Goal: Task Accomplishment & Management: Manage account settings

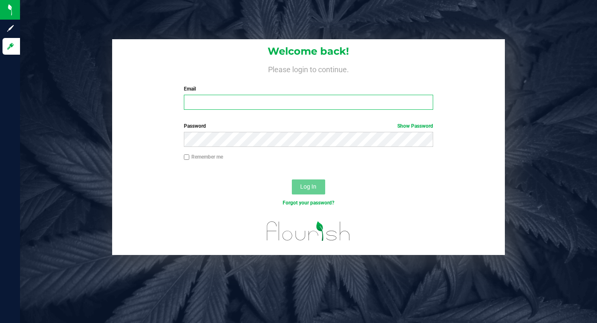
click at [219, 98] on input "Email" at bounding box center [308, 102] width 249 height 15
type input "[EMAIL_ADDRESS][DOMAIN_NAME]"
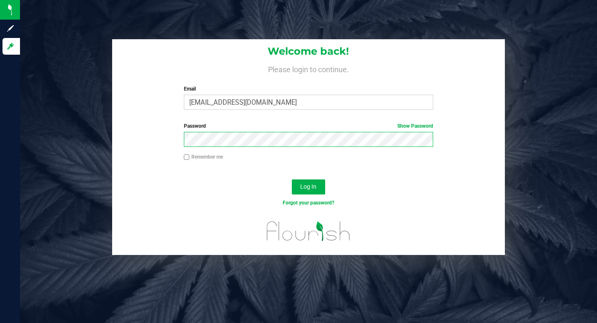
click at [292, 179] on button "Log In" at bounding box center [308, 186] width 33 height 15
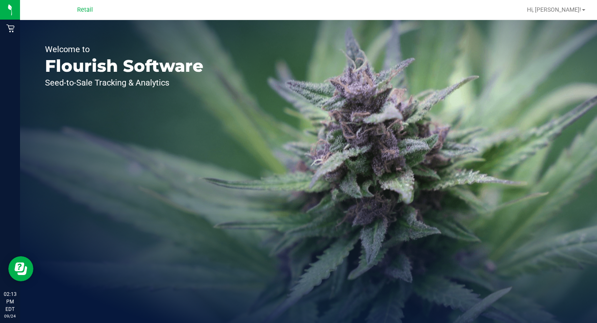
drag, startPoint x: 65, startPoint y: 26, endPoint x: 49, endPoint y: 26, distance: 16.3
click at [65, 26] on div "Welcome to Flourish Software Seed-to-Sale Tracking & Analytics" at bounding box center [124, 171] width 208 height 303
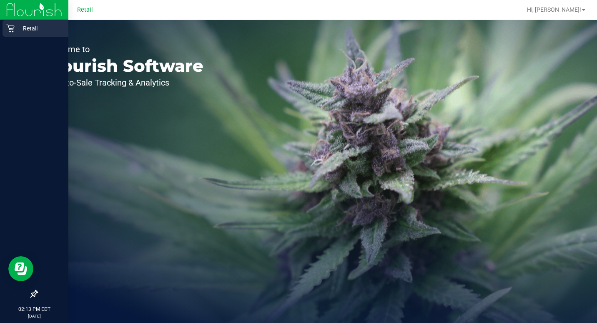
click at [2, 29] on link "Retail" at bounding box center [34, 29] width 68 height 18
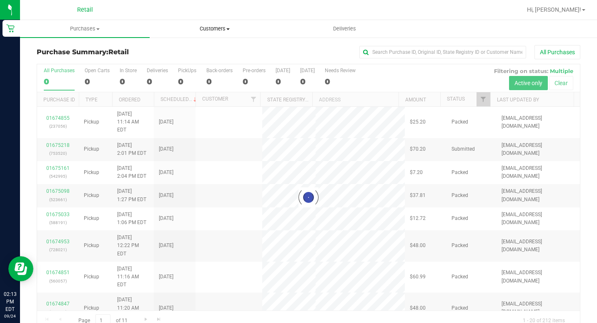
click at [209, 31] on span "Customers" at bounding box center [214, 29] width 129 height 8
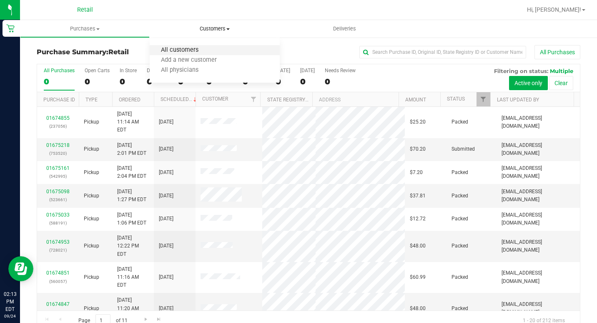
click at [208, 54] on span "All customers" at bounding box center [180, 50] width 60 height 7
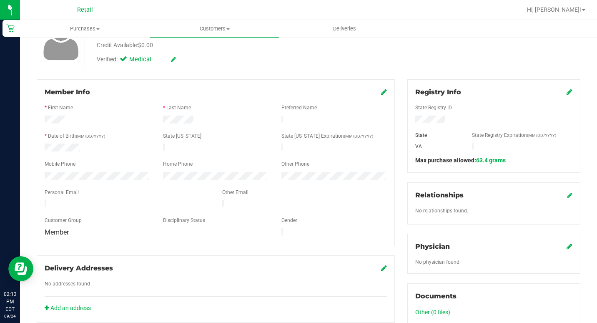
scroll to position [83, 0]
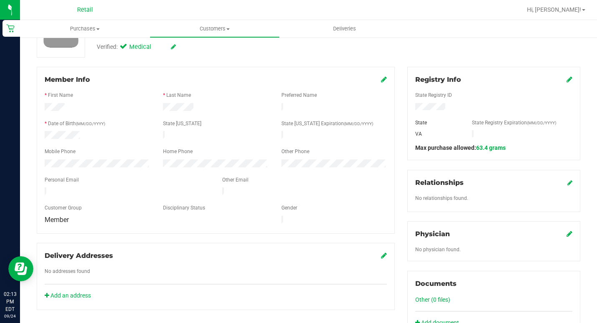
click at [291, 291] on div "Add an address" at bounding box center [215, 295] width 355 height 9
click at [223, 30] on span "Customers" at bounding box center [214, 29] width 129 height 8
click at [214, 47] on li "All customers" at bounding box center [215, 50] width 130 height 10
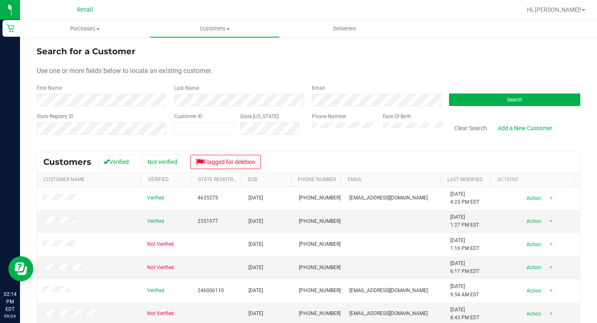
click at [400, 122] on div "Date Of Birth" at bounding box center [409, 128] width 66 height 30
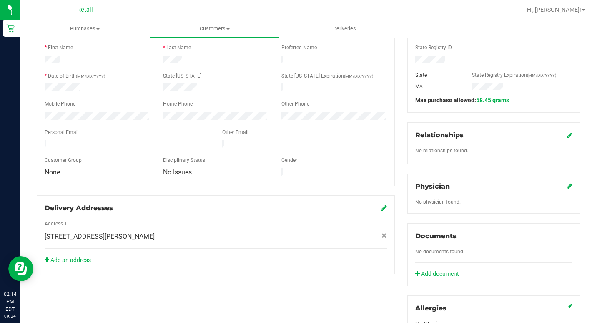
scroll to position [167, 0]
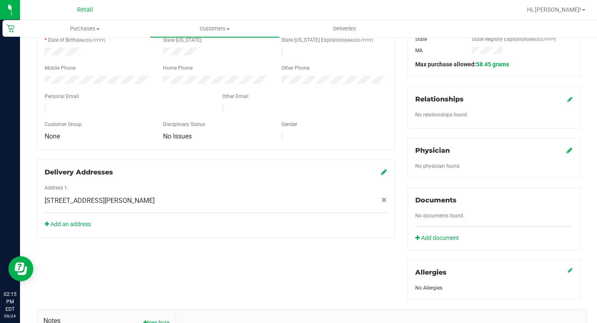
drag, startPoint x: 201, startPoint y: 97, endPoint x: 209, endPoint y: 46, distance: 51.5
click at [201, 96] on div "Personal Email" at bounding box center [127, 98] width 178 height 10
click at [208, 28] on span "Customers" at bounding box center [214, 29] width 129 height 8
click at [206, 50] on span "All customers" at bounding box center [180, 50] width 60 height 7
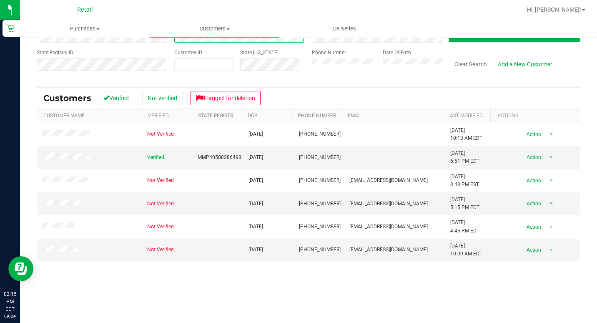
scroll to position [54, 0]
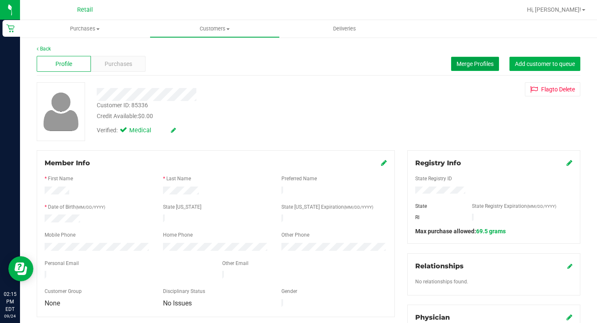
click at [465, 63] on span "Merge Profiles" at bounding box center [474, 63] width 37 height 7
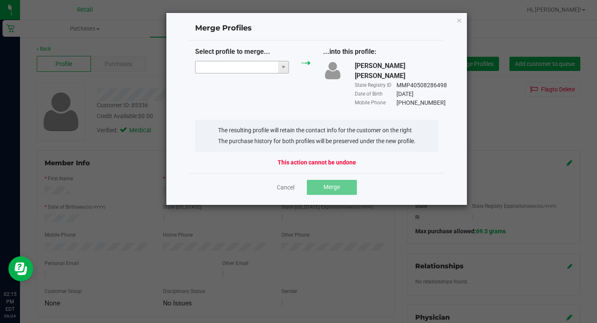
click at [220, 66] on input "NO DATA FOUND" at bounding box center [236, 67] width 83 height 12
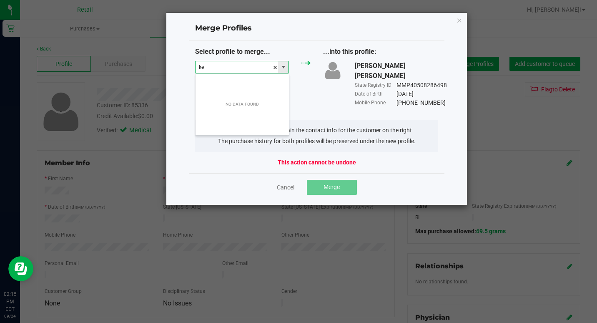
scroll to position [13, 94]
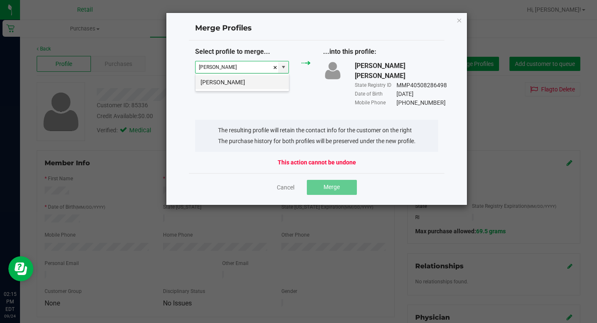
click at [240, 85] on li "[PERSON_NAME]" at bounding box center [241, 82] width 93 height 14
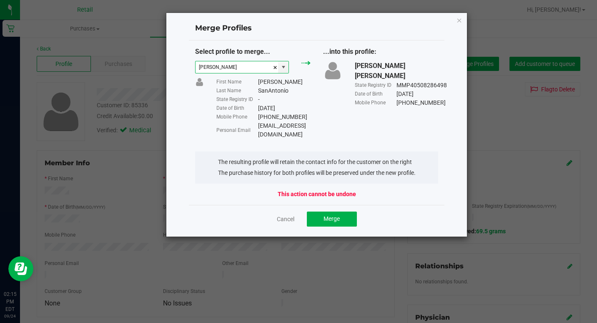
type input "[PERSON_NAME]"
drag, startPoint x: 338, startPoint y: 125, endPoint x: 259, endPoint y: 123, distance: 79.6
click at [259, 123] on div "Select profile to merge... [PERSON_NAME] First Name [PERSON_NAME] Last Name San…" at bounding box center [317, 93] width 256 height 92
copy div "[EMAIL_ADDRESS][DOMAIN_NAME]"
click at [320, 205] on div "Cancel Merge" at bounding box center [317, 219] width 256 height 28
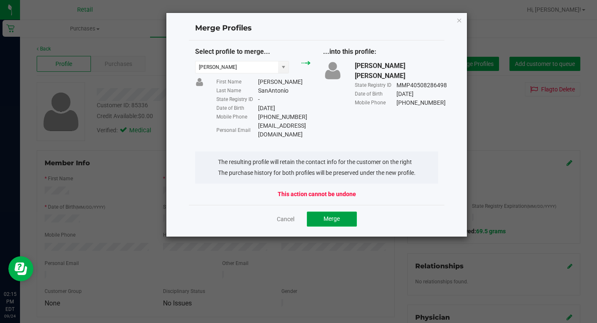
click at [327, 215] on span "Merge" at bounding box center [331, 218] width 16 height 7
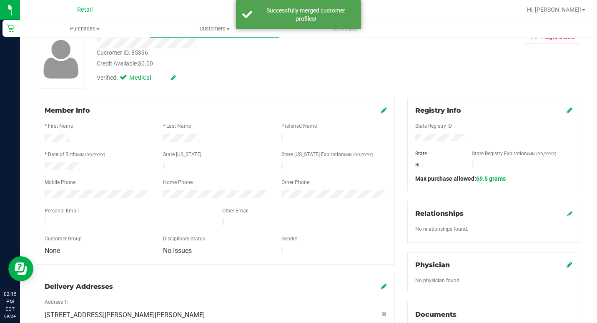
scroll to position [83, 0]
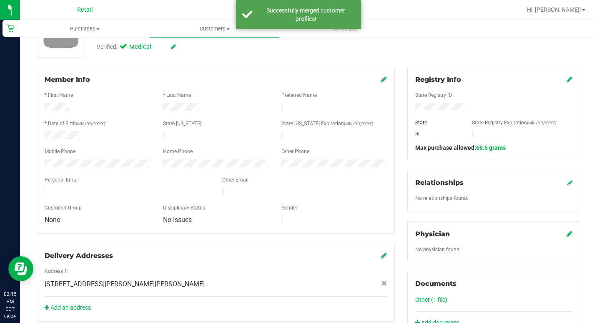
click at [387, 79] on div "Member Info * First Name * Last Name Preferred Name * Date of Birth (MM/DD/YYYY…" at bounding box center [216, 150] width 358 height 167
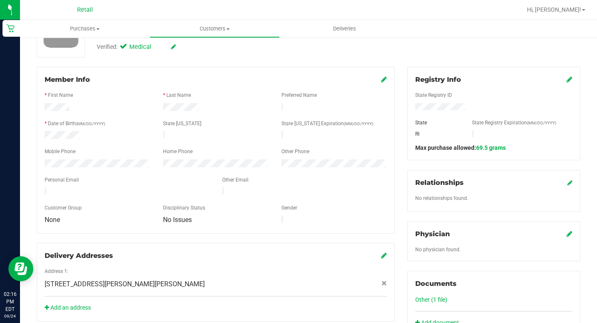
click at [381, 79] on icon at bounding box center [384, 79] width 6 height 7
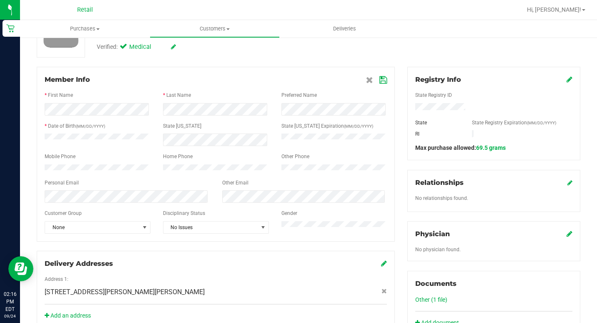
click at [379, 81] on icon at bounding box center [383, 80] width 8 height 7
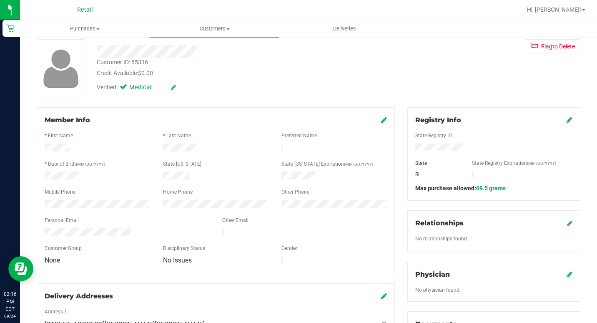
scroll to position [210, 0]
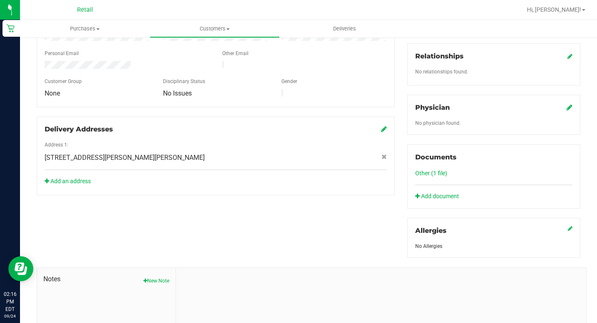
click at [423, 171] on link "Other (1 file)" at bounding box center [431, 173] width 32 height 7
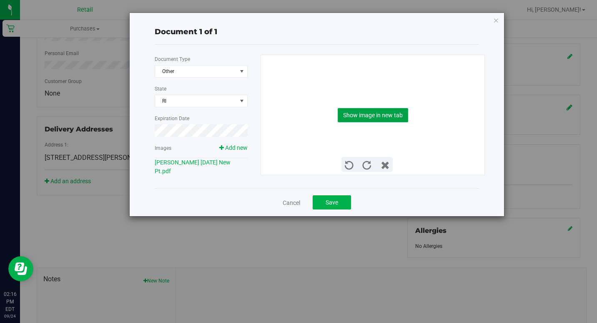
click at [353, 116] on button "Show image in new tab" at bounding box center [373, 115] width 70 height 14
click at [283, 203] on link "Cancel" at bounding box center [292, 202] width 18 height 8
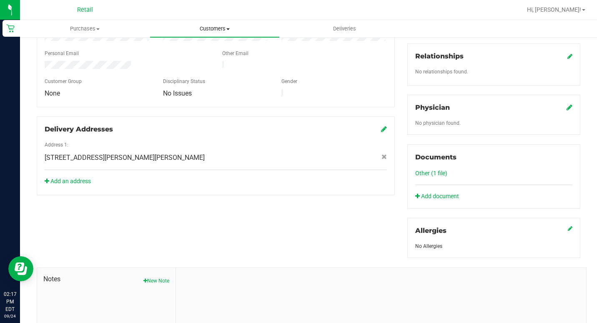
click at [206, 28] on span "Customers" at bounding box center [214, 29] width 129 height 8
click at [173, 49] on span "All customers" at bounding box center [180, 50] width 60 height 7
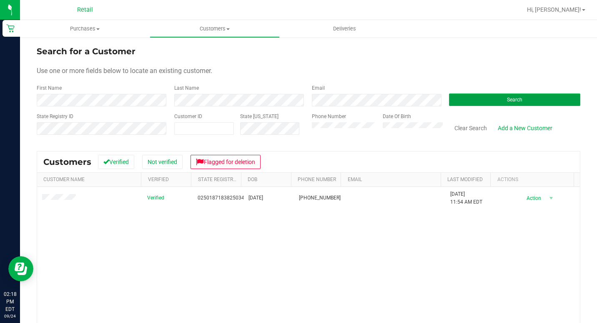
click at [499, 96] on button "Search" at bounding box center [514, 99] width 131 height 13
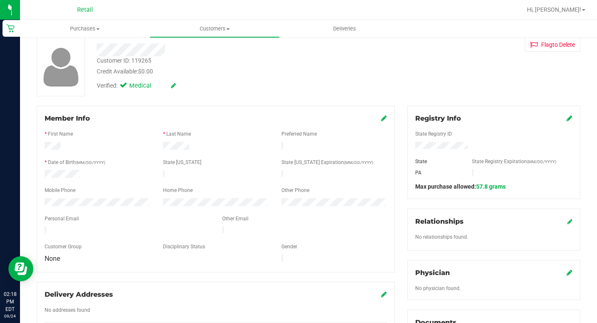
scroll to position [46, 0]
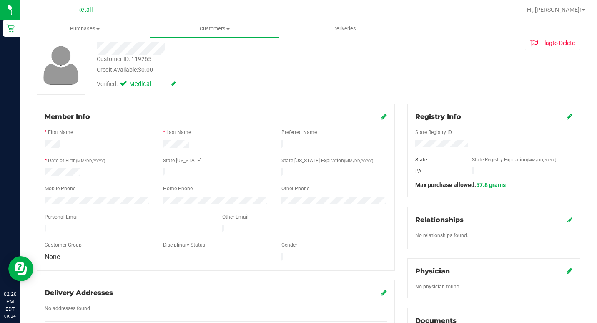
click at [109, 304] on div "No addresses found" at bounding box center [215, 309] width 355 height 10
click at [80, 304] on label "No addresses found" at bounding box center [67, 308] width 45 height 8
click at [376, 288] on div "Delivery Addresses" at bounding box center [216, 293] width 342 height 10
click at [381, 289] on icon at bounding box center [384, 292] width 6 height 7
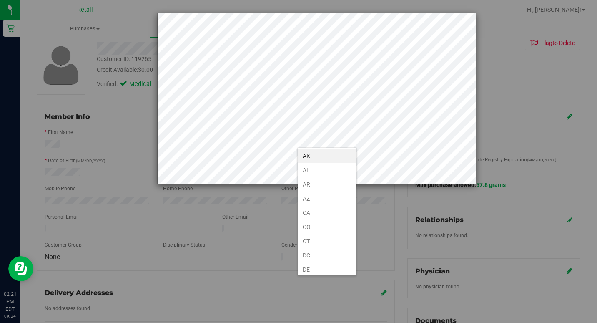
scroll to position [428, 0]
click at [301, 269] on li "PA" at bounding box center [327, 267] width 59 height 14
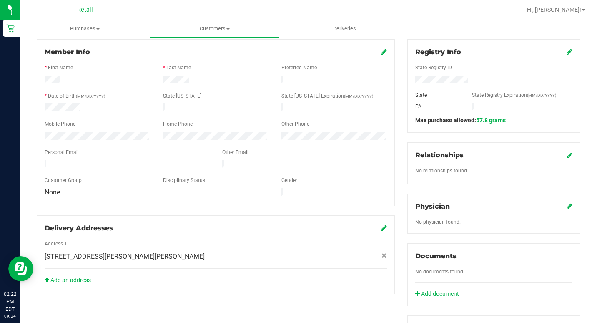
scroll to position [115, 0]
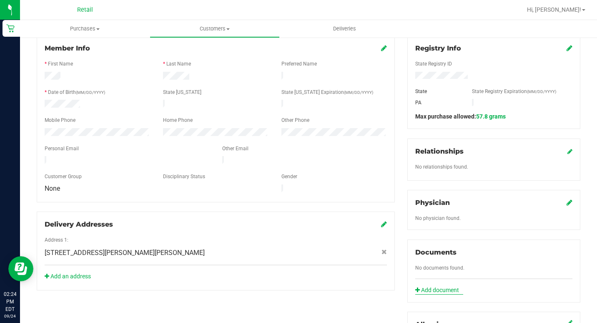
click at [448, 289] on link "Add document" at bounding box center [439, 289] width 48 height 9
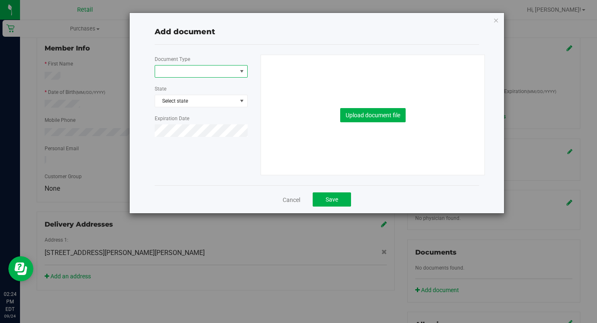
click at [241, 70] on span "select" at bounding box center [241, 71] width 7 height 7
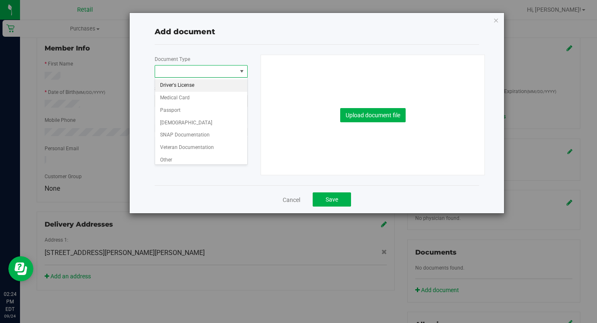
click at [180, 68] on span at bounding box center [196, 71] width 82 height 12
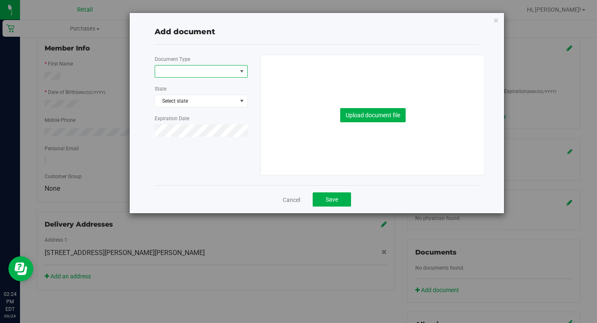
click at [241, 69] on span "select" at bounding box center [241, 71] width 7 height 7
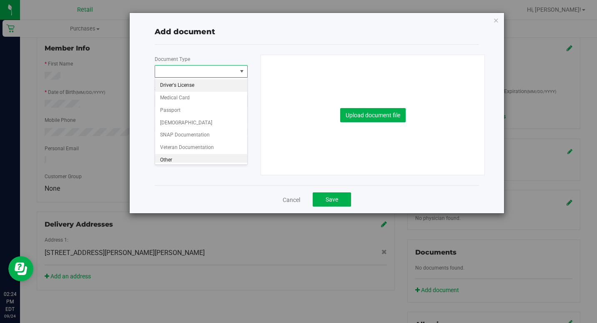
click at [167, 158] on li "Other" at bounding box center [201, 160] width 92 height 13
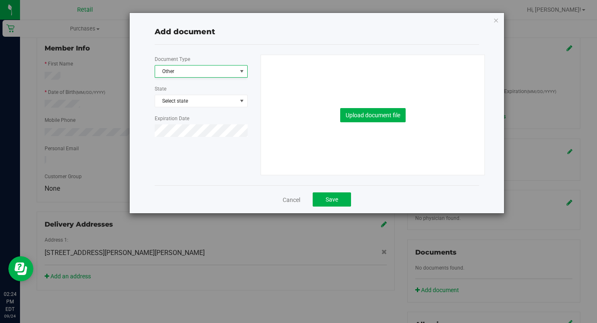
scroll to position [0, 0]
click at [379, 114] on button "Upload document file" at bounding box center [372, 115] width 65 height 14
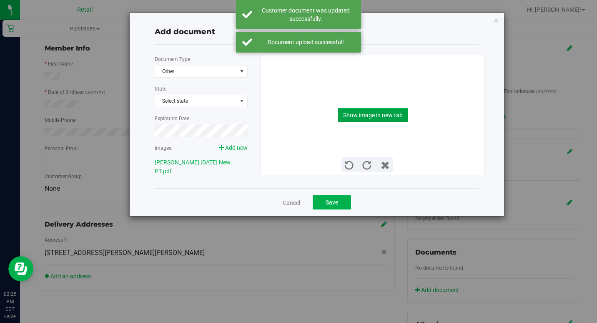
click at [371, 112] on button "Show image in new tab" at bounding box center [373, 115] width 70 height 14
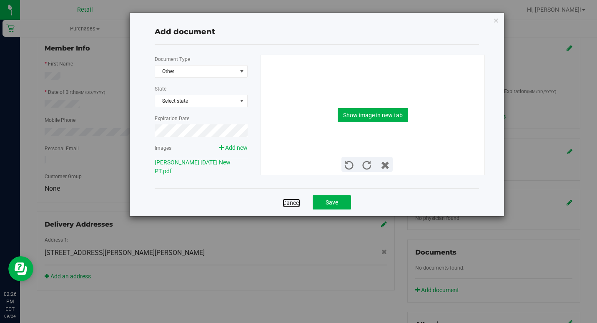
click at [291, 203] on link "Cancel" at bounding box center [292, 202] width 18 height 8
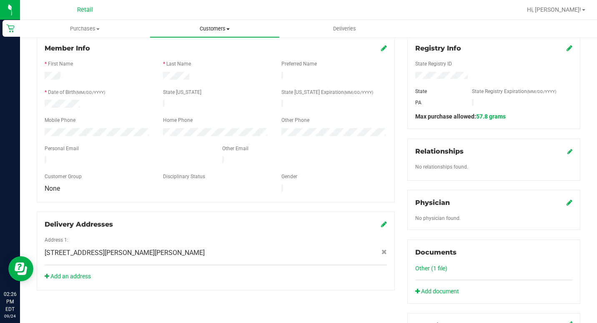
click at [215, 28] on span "Customers" at bounding box center [214, 29] width 129 height 8
click at [181, 48] on span "All customers" at bounding box center [180, 50] width 60 height 7
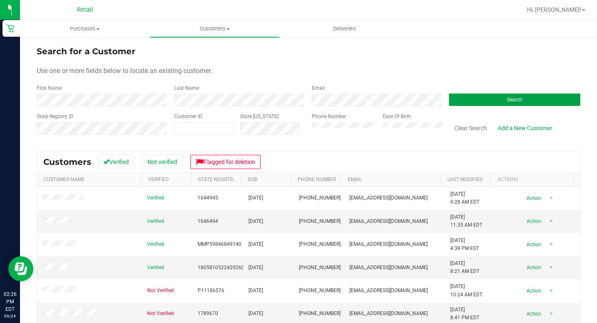
click at [507, 98] on span "Search" at bounding box center [514, 100] width 15 height 6
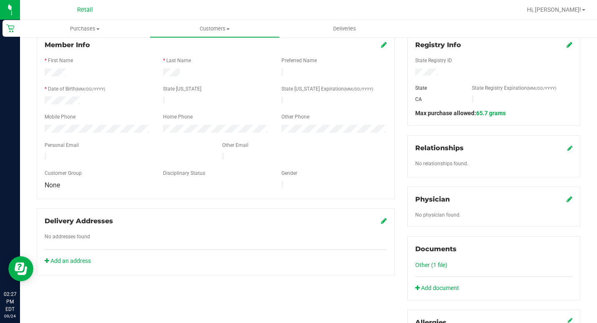
scroll to position [120, 0]
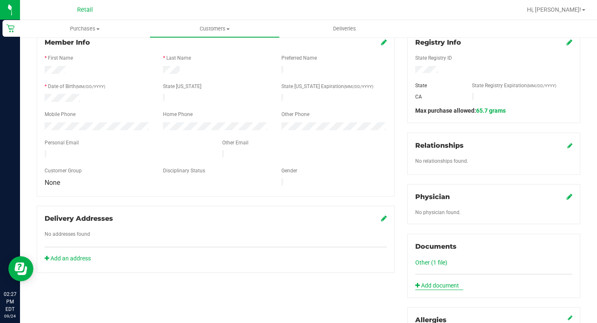
click at [437, 285] on link "Add document" at bounding box center [439, 285] width 48 height 9
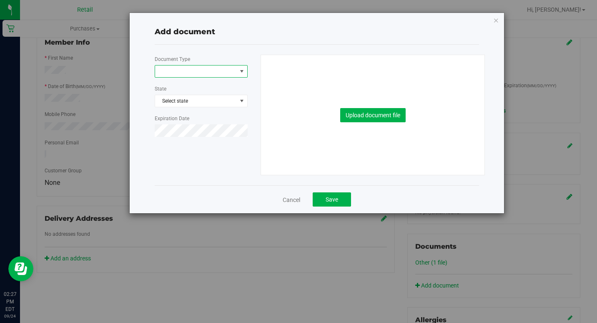
click at [244, 69] on span "select" at bounding box center [241, 71] width 7 height 7
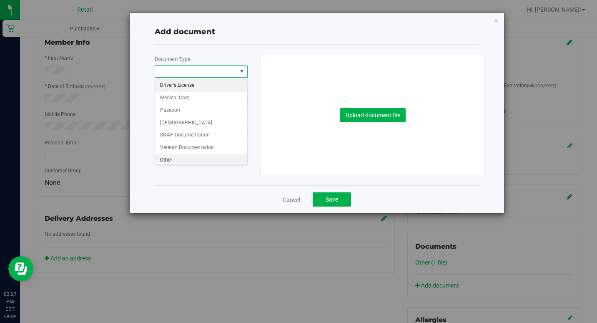
click at [164, 158] on li "Other" at bounding box center [201, 160] width 92 height 13
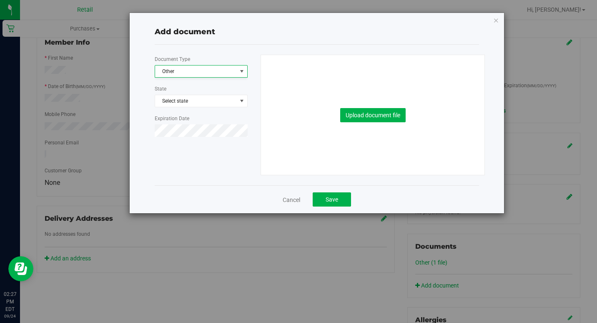
scroll to position [0, 0]
click at [376, 113] on button "Upload document file" at bounding box center [372, 115] width 65 height 14
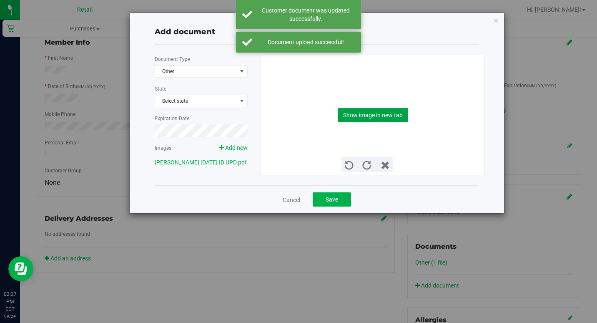
click at [391, 113] on button "Show image in new tab" at bounding box center [373, 115] width 70 height 14
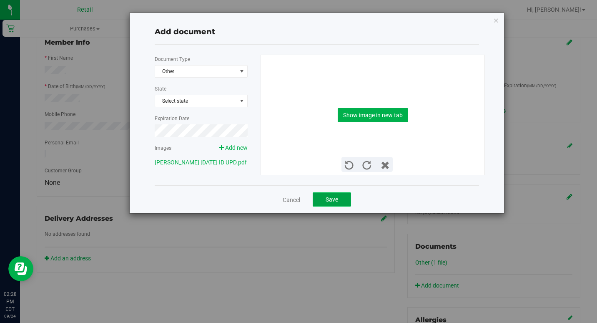
click at [334, 199] on span "Save" at bounding box center [331, 199] width 13 height 7
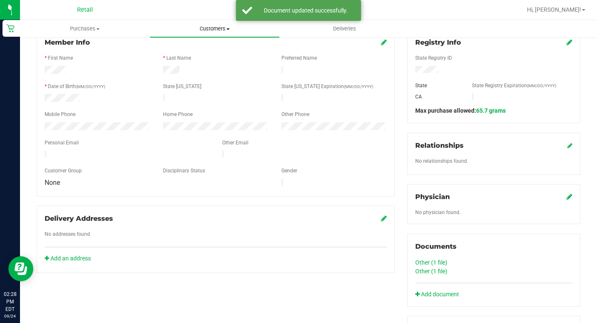
click at [208, 29] on span "Customers" at bounding box center [214, 29] width 129 height 8
click at [195, 48] on span "All customers" at bounding box center [180, 50] width 60 height 7
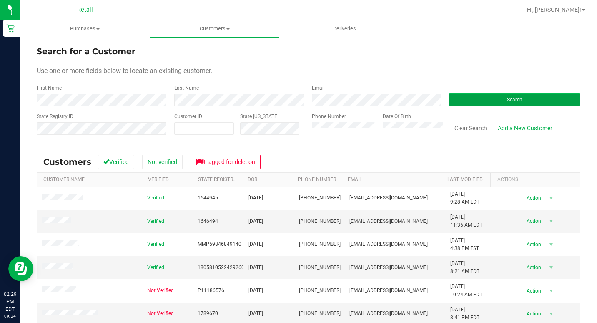
click at [499, 98] on button "Search" at bounding box center [514, 99] width 131 height 13
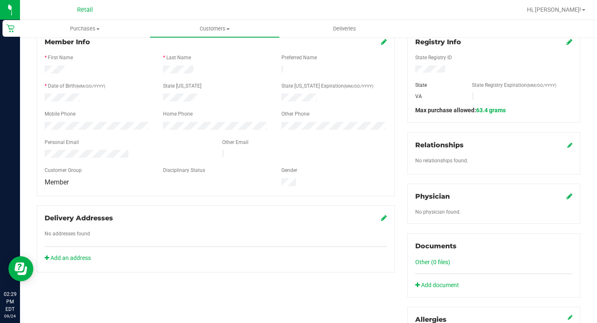
scroll to position [123, 0]
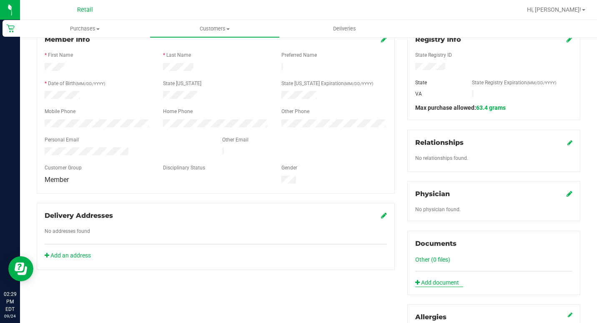
click at [438, 278] on link "Add document" at bounding box center [439, 282] width 48 height 9
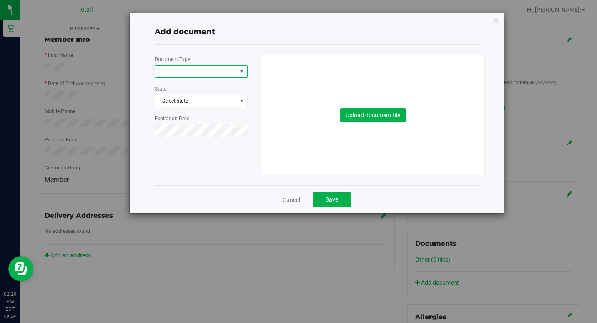
click at [242, 68] on span "select" at bounding box center [242, 71] width 10 height 12
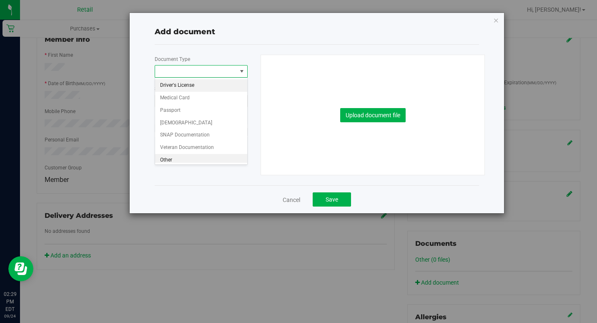
click at [169, 161] on li "Other" at bounding box center [201, 160] width 92 height 13
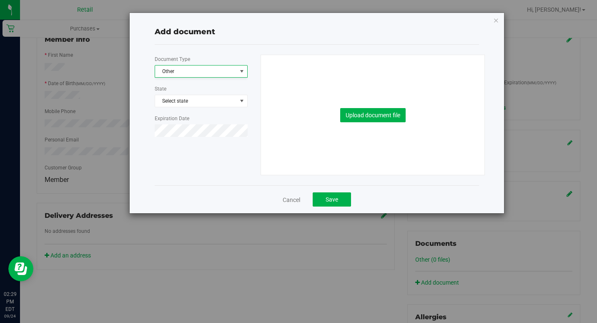
scroll to position [0, 0]
click at [389, 112] on button "Upload document file" at bounding box center [372, 115] width 65 height 14
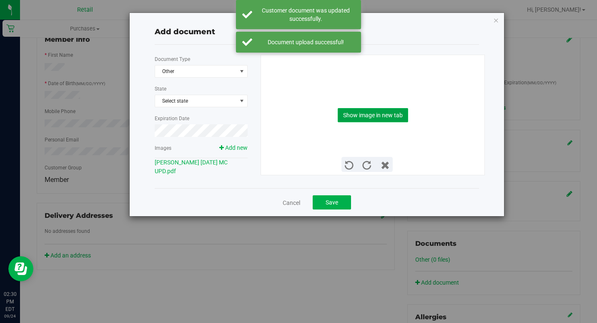
click at [370, 113] on button "Show image in new tab" at bounding box center [373, 115] width 70 height 14
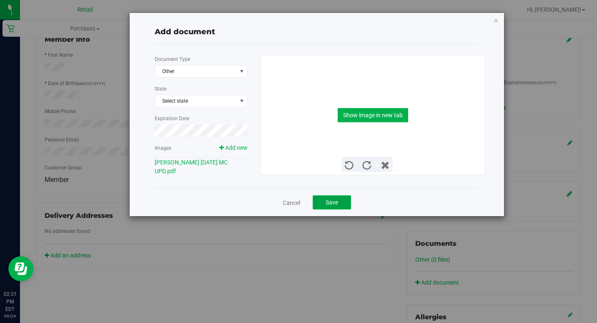
click at [329, 200] on span "Save" at bounding box center [331, 202] width 13 height 7
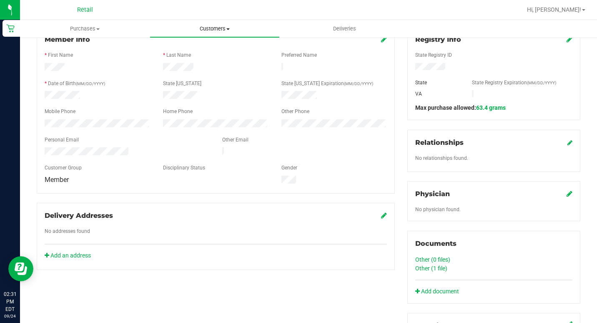
click at [217, 28] on span "Customers" at bounding box center [214, 29] width 129 height 8
click at [191, 47] on span "All customers" at bounding box center [180, 50] width 60 height 7
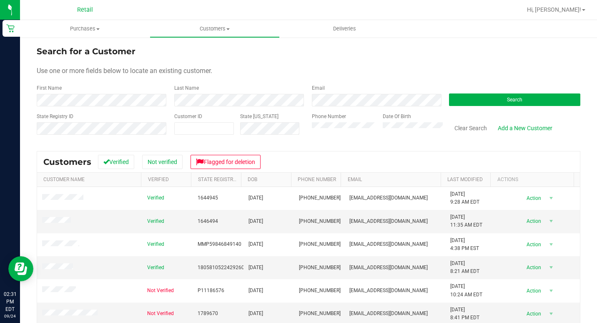
click at [100, 93] on div "First Name" at bounding box center [102, 95] width 131 height 22
click at [517, 95] on button "Search" at bounding box center [514, 99] width 131 height 13
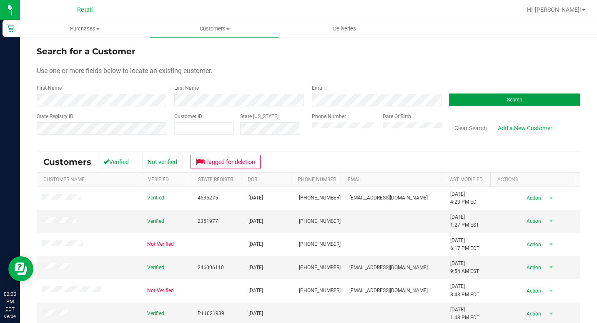
click at [499, 95] on button "Search" at bounding box center [514, 99] width 131 height 13
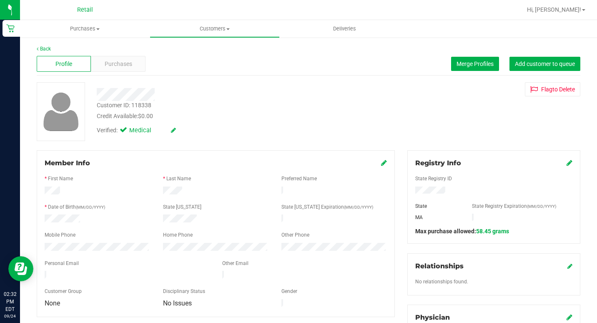
click at [381, 163] on icon at bounding box center [384, 162] width 6 height 7
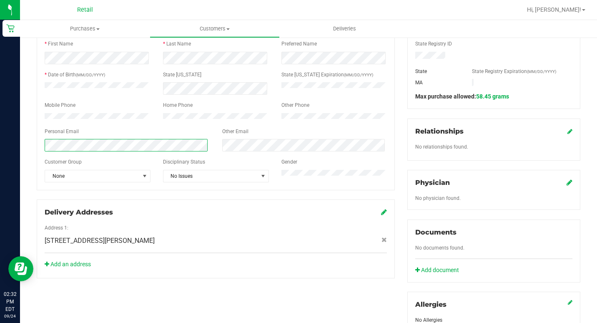
scroll to position [154, 0]
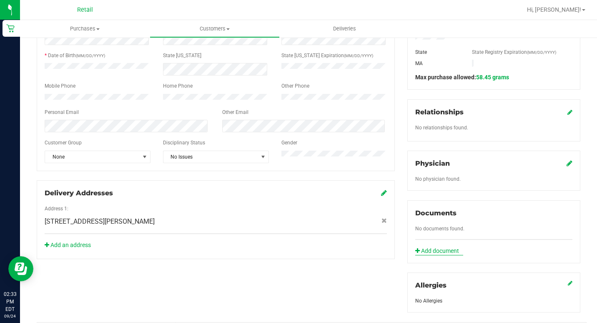
click at [435, 246] on link "Add document" at bounding box center [439, 250] width 48 height 9
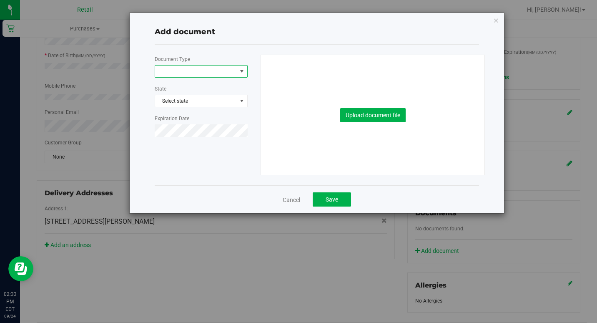
click at [240, 71] on span "select" at bounding box center [241, 71] width 7 height 7
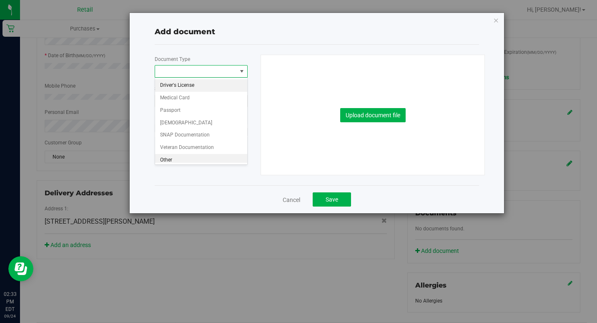
click at [165, 161] on li "Other" at bounding box center [201, 160] width 92 height 13
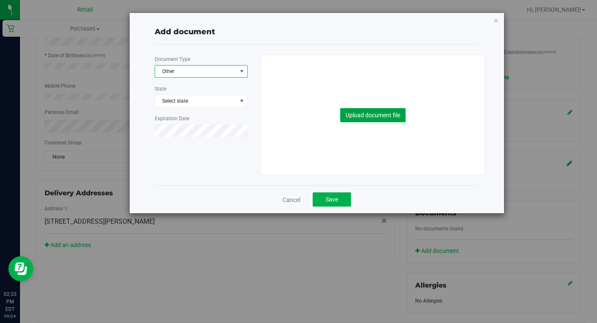
click at [371, 112] on button "Upload document file" at bounding box center [372, 115] width 65 height 14
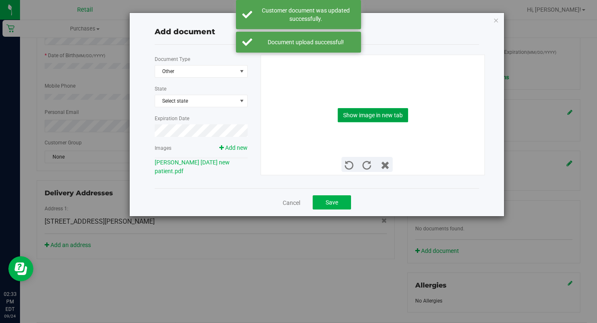
click at [375, 113] on button "Show image in new tab" at bounding box center [373, 115] width 70 height 14
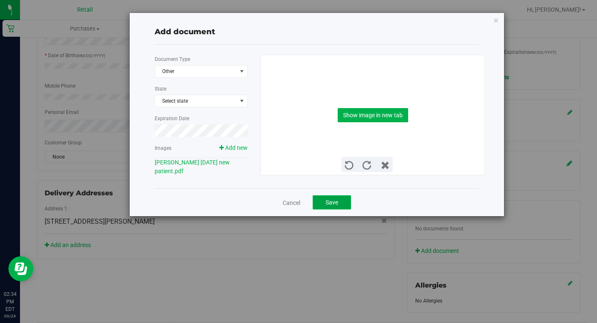
click at [335, 200] on span "Save" at bounding box center [331, 202] width 13 height 7
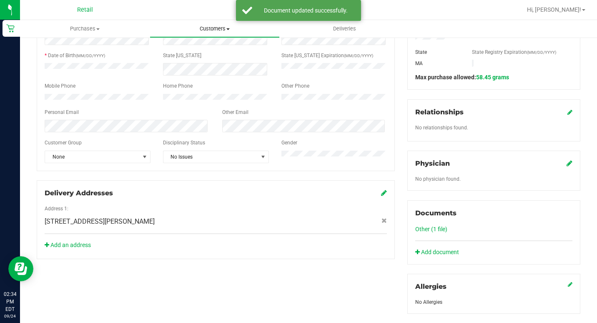
click at [212, 29] on span "Customers" at bounding box center [214, 29] width 129 height 8
click at [193, 50] on span "All customers" at bounding box center [180, 50] width 60 height 7
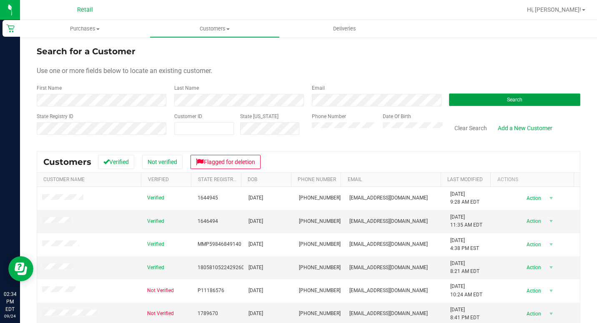
click at [495, 98] on button "Search" at bounding box center [514, 99] width 131 height 13
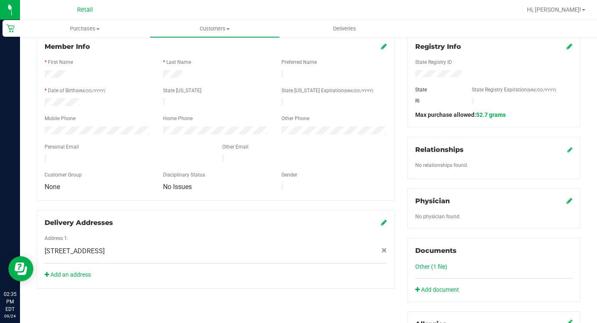
scroll to position [123, 0]
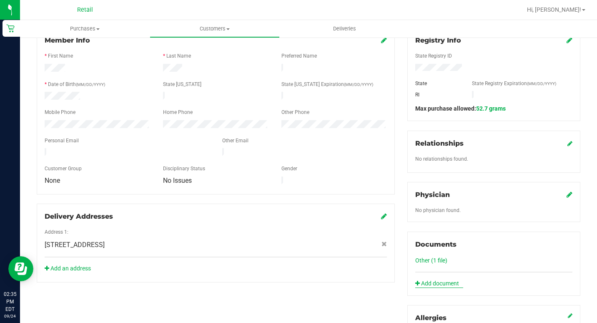
click at [426, 282] on link "Add document" at bounding box center [439, 283] width 48 height 9
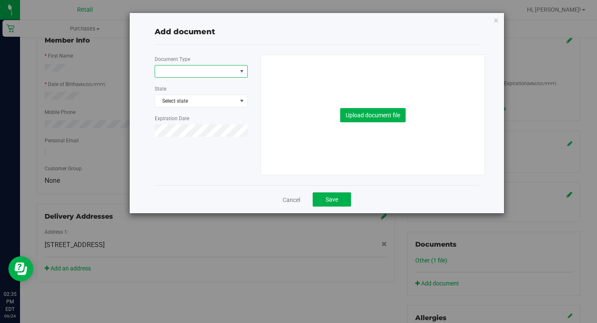
click at [242, 71] on span "select" at bounding box center [241, 71] width 7 height 7
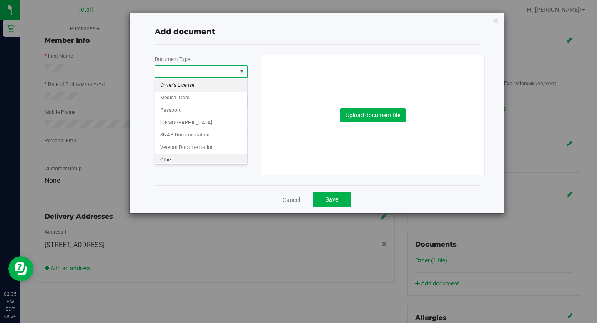
click at [166, 161] on li "Other" at bounding box center [201, 160] width 92 height 13
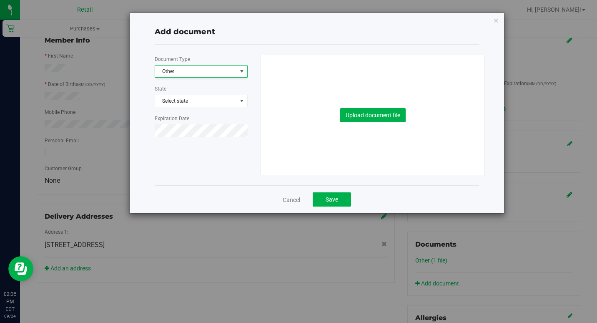
scroll to position [0, 0]
click at [385, 111] on button "Upload document file" at bounding box center [372, 115] width 65 height 14
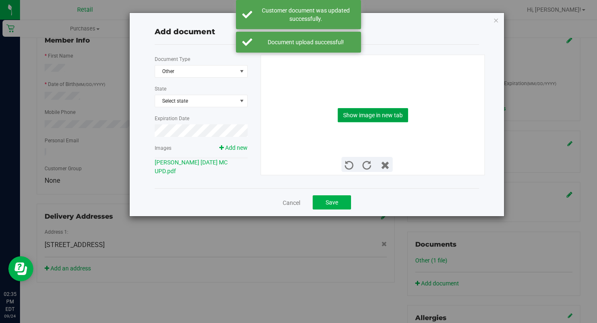
click at [392, 113] on button "Show image in new tab" at bounding box center [373, 115] width 70 height 14
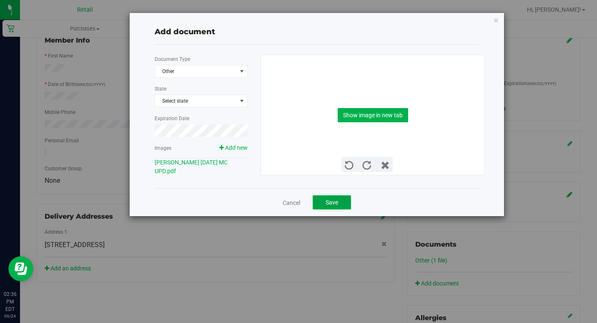
click at [334, 200] on span "Save" at bounding box center [331, 202] width 13 height 7
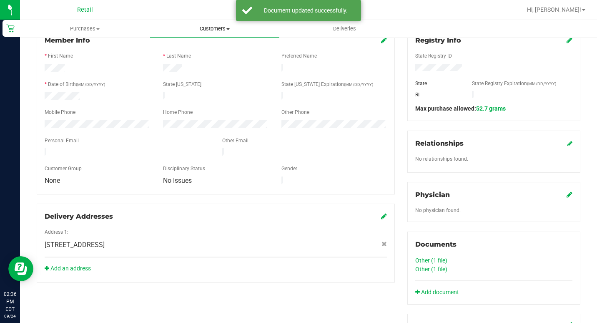
click at [215, 28] on span "Customers" at bounding box center [214, 29] width 129 height 8
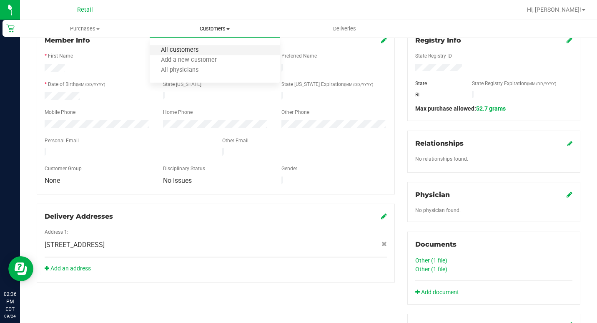
click at [192, 49] on span "All customers" at bounding box center [180, 50] width 60 height 7
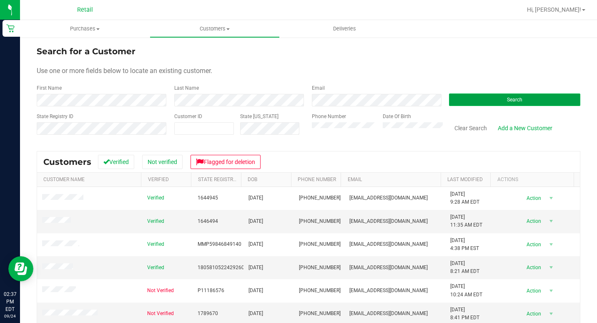
click at [483, 95] on button "Search" at bounding box center [514, 99] width 131 height 13
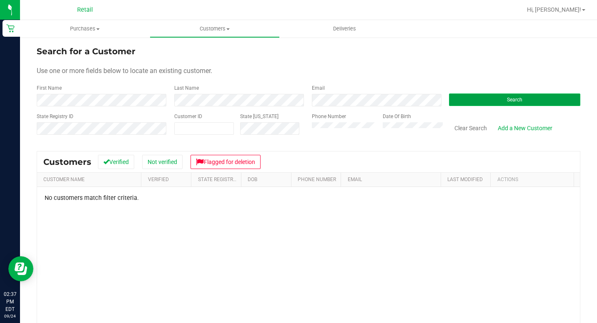
click at [514, 98] on span "Search" at bounding box center [514, 100] width 15 height 6
click at [493, 97] on button "Search" at bounding box center [514, 99] width 131 height 13
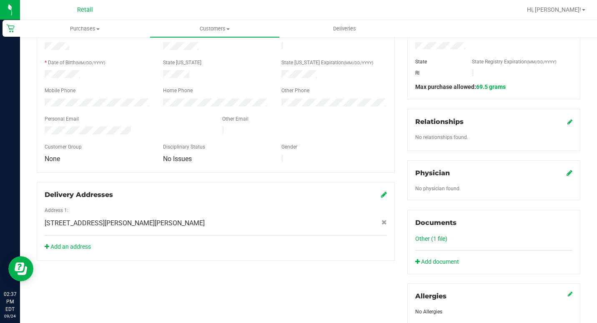
scroll to position [145, 0]
click at [443, 259] on link "Add document" at bounding box center [439, 260] width 48 height 9
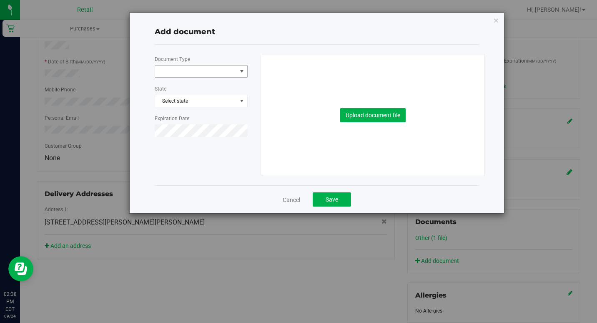
click at [241, 72] on span "select" at bounding box center [241, 71] width 7 height 7
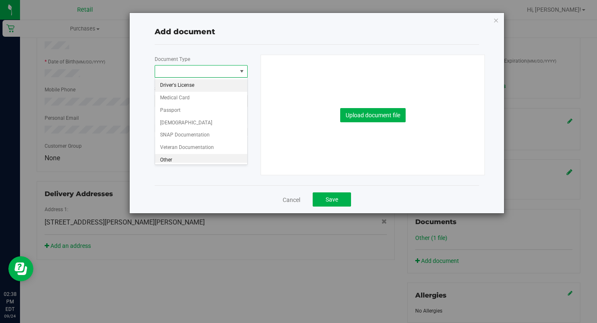
click at [164, 160] on li "Other" at bounding box center [201, 160] width 92 height 13
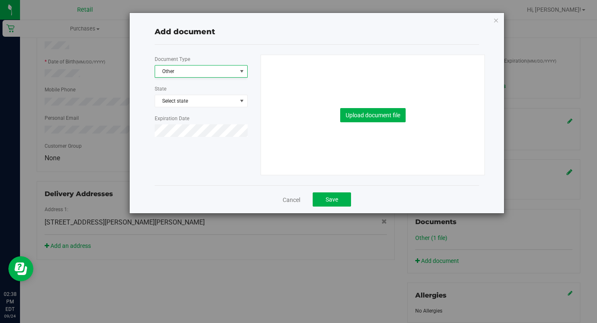
scroll to position [3, 0]
click at [383, 113] on button "Upload document file" at bounding box center [372, 115] width 65 height 14
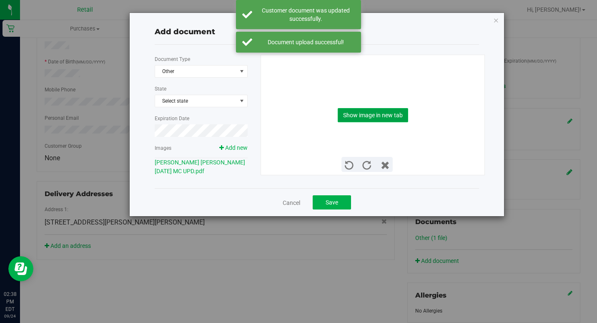
click at [399, 109] on button "Show image in new tab" at bounding box center [373, 115] width 70 height 14
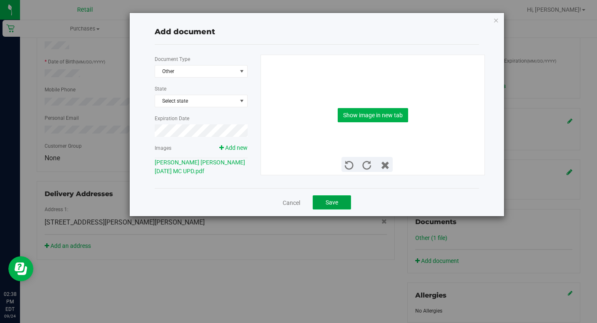
click at [334, 200] on span "Save" at bounding box center [331, 202] width 13 height 7
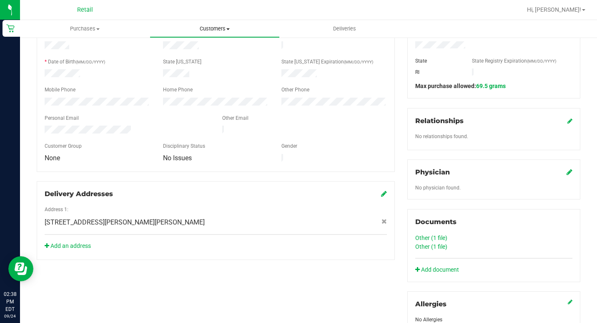
click at [219, 30] on span "Customers" at bounding box center [214, 29] width 129 height 8
click at [180, 51] on span "All customers" at bounding box center [180, 50] width 60 height 7
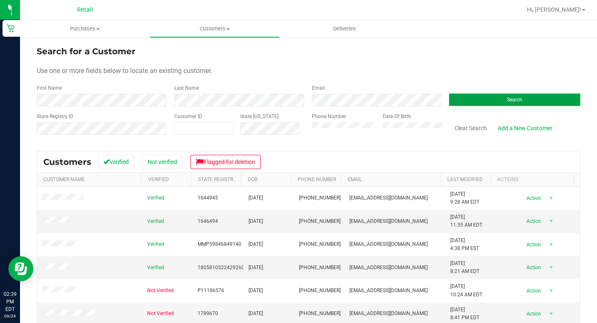
click at [492, 96] on button "Search" at bounding box center [514, 99] width 131 height 13
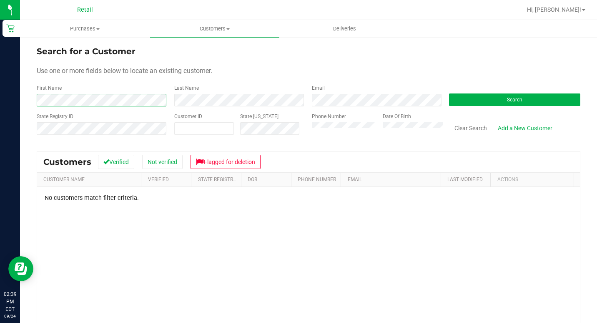
click at [35, 92] on div "Search for a Customer Use one or more fields below to locate an existing custom…" at bounding box center [308, 228] width 577 height 382
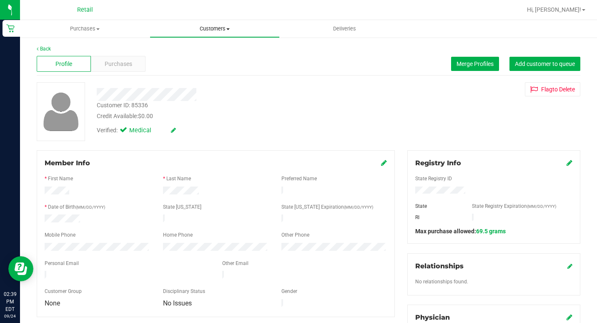
click at [206, 30] on span "Customers" at bounding box center [214, 29] width 129 height 8
click at [189, 47] on span "All customers" at bounding box center [180, 50] width 60 height 7
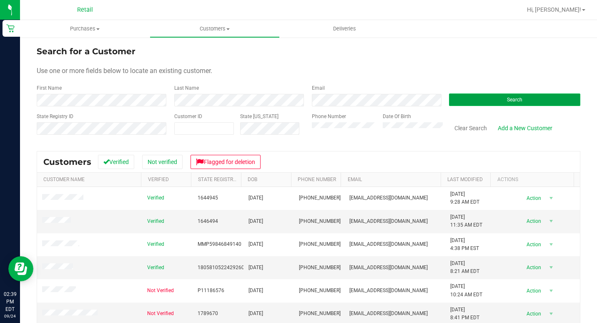
click at [484, 95] on button "Search" at bounding box center [514, 99] width 131 height 13
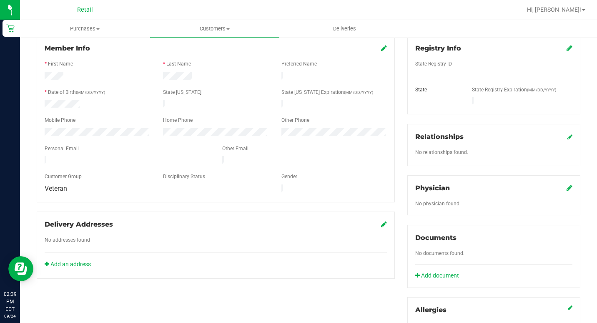
scroll to position [120, 0]
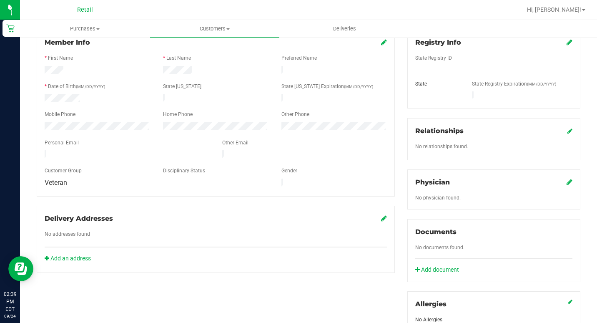
click at [435, 265] on link "Add document" at bounding box center [439, 269] width 48 height 9
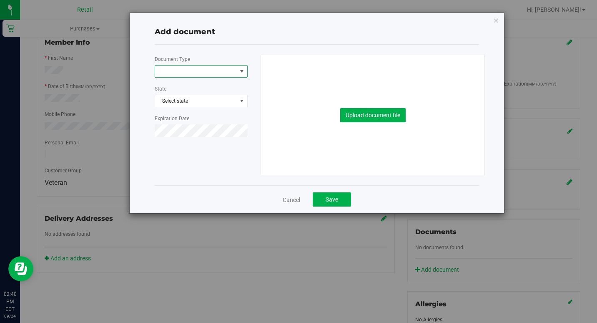
click at [243, 69] on span "select" at bounding box center [241, 71] width 7 height 7
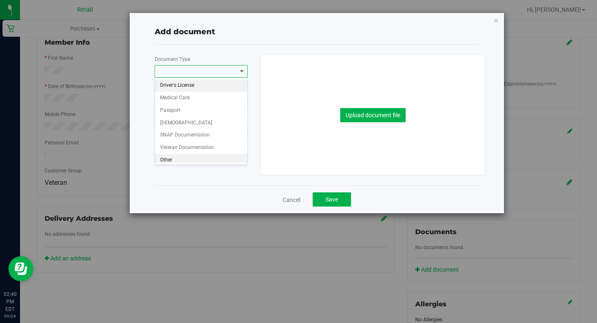
click at [168, 155] on li "Other" at bounding box center [201, 160] width 92 height 13
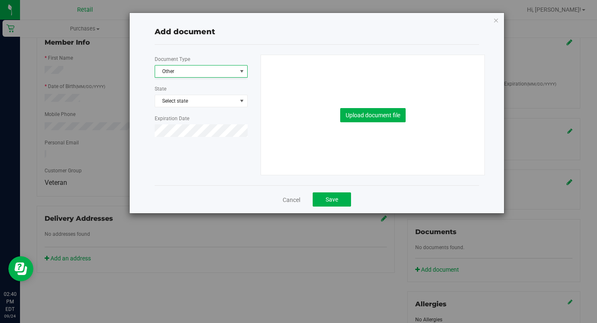
scroll to position [3, 0]
click at [386, 110] on button "Upload document file" at bounding box center [372, 115] width 65 height 14
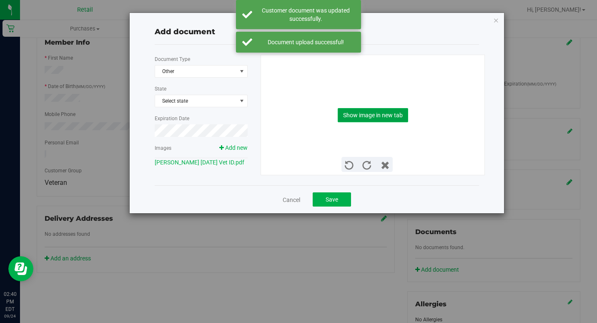
click at [396, 110] on button "Show image in new tab" at bounding box center [373, 115] width 70 height 14
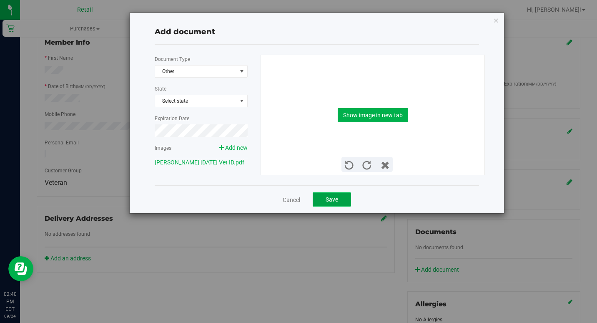
click at [336, 201] on span "Save" at bounding box center [331, 199] width 13 height 7
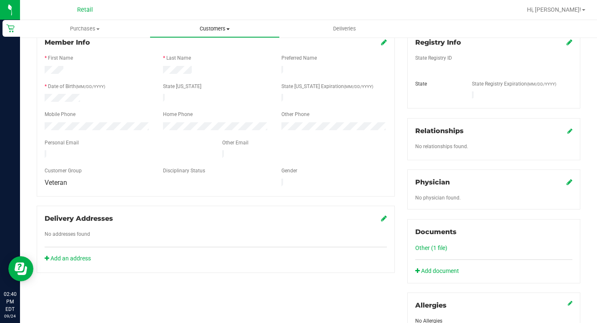
click at [213, 28] on span "Customers" at bounding box center [214, 29] width 129 height 8
click at [190, 50] on span "All customers" at bounding box center [180, 50] width 60 height 7
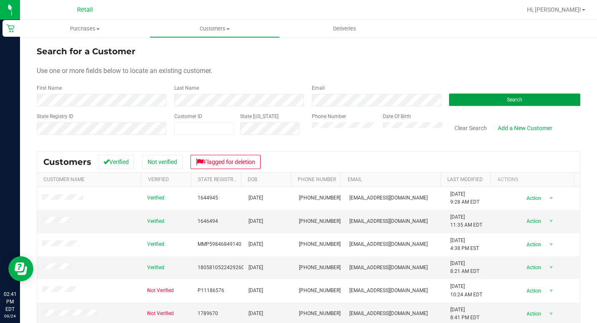
click at [485, 96] on button "Search" at bounding box center [514, 99] width 131 height 13
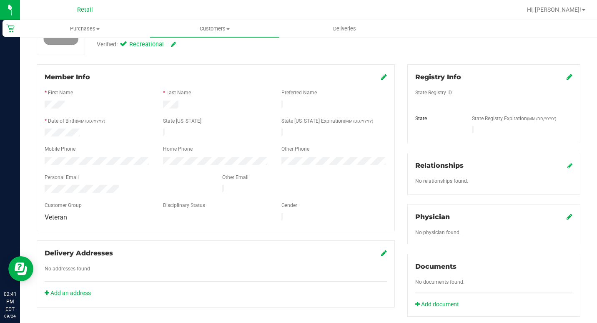
scroll to position [96, 0]
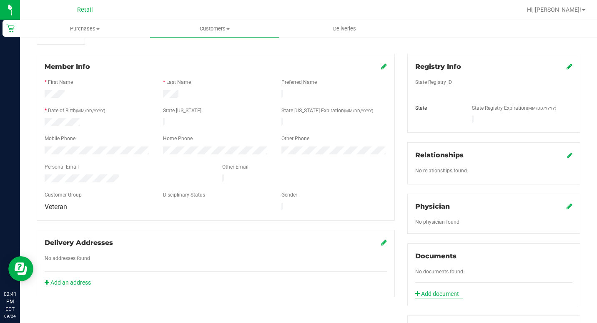
click at [433, 289] on link "Add document" at bounding box center [439, 293] width 48 height 9
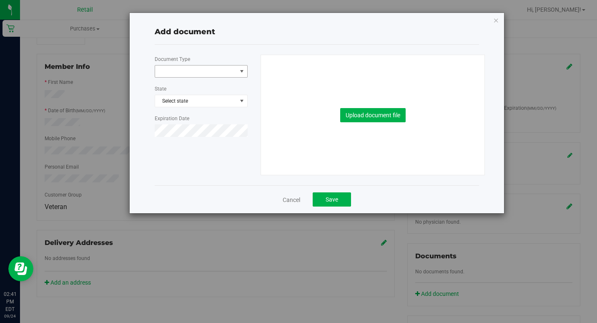
click at [243, 71] on span "select" at bounding box center [241, 71] width 7 height 7
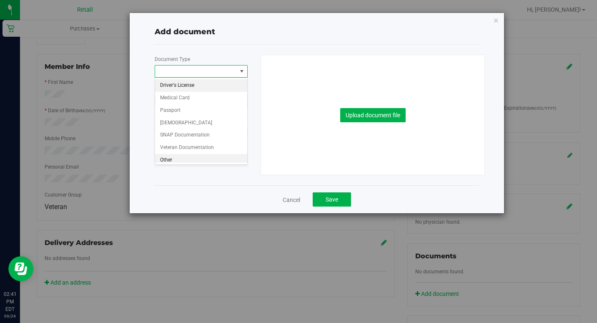
click at [170, 161] on li "Other" at bounding box center [201, 160] width 92 height 13
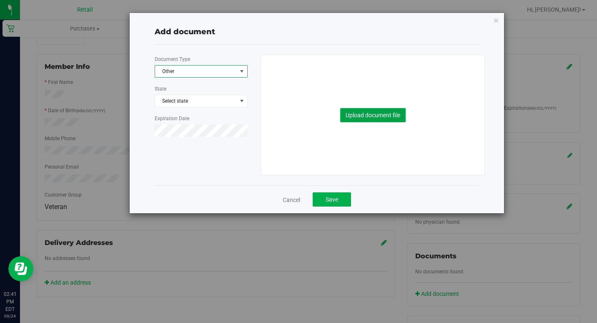
click at [365, 114] on button "Upload document file" at bounding box center [372, 115] width 65 height 14
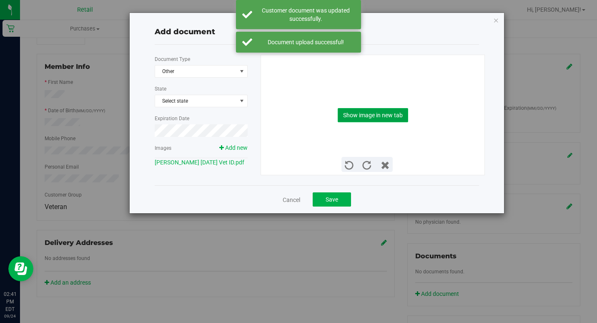
click at [379, 110] on button "Show image in new tab" at bounding box center [373, 115] width 70 height 14
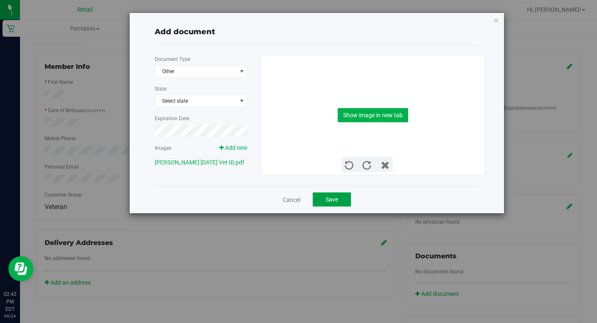
click at [325, 198] on span "Save" at bounding box center [331, 199] width 13 height 7
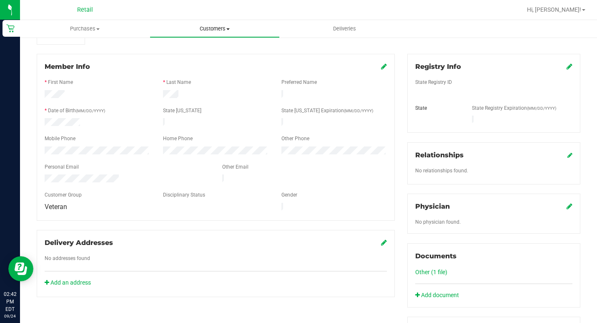
click at [213, 29] on span "Customers" at bounding box center [214, 29] width 129 height 8
click at [192, 50] on span "All customers" at bounding box center [180, 50] width 60 height 7
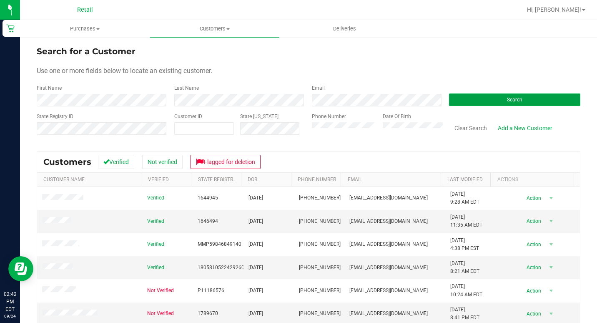
click at [508, 98] on span "Search" at bounding box center [514, 100] width 15 height 6
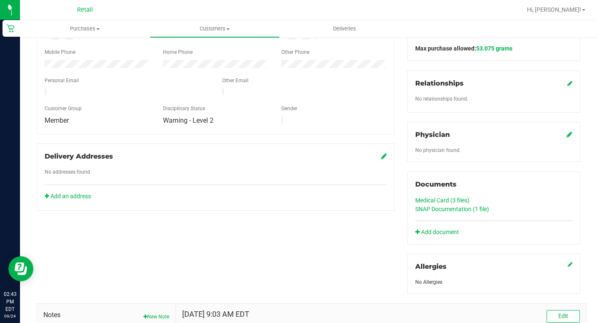
scroll to position [186, 0]
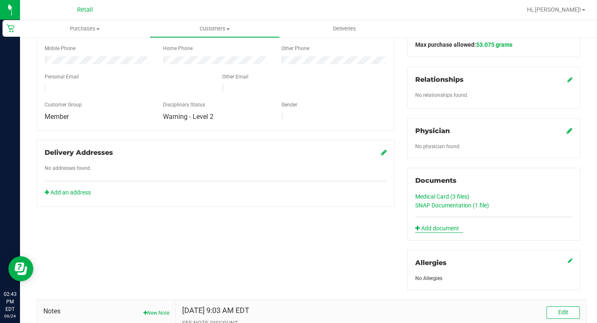
click at [430, 230] on link "Add document" at bounding box center [439, 228] width 48 height 9
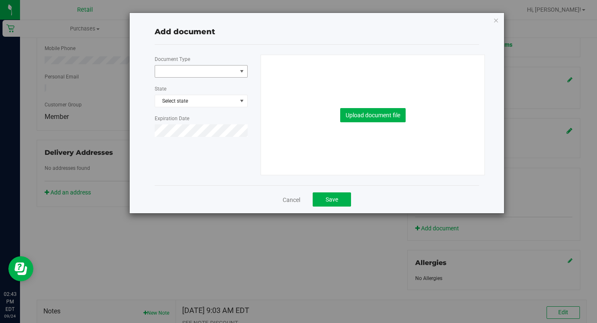
click at [243, 72] on span "select" at bounding box center [241, 71] width 7 height 7
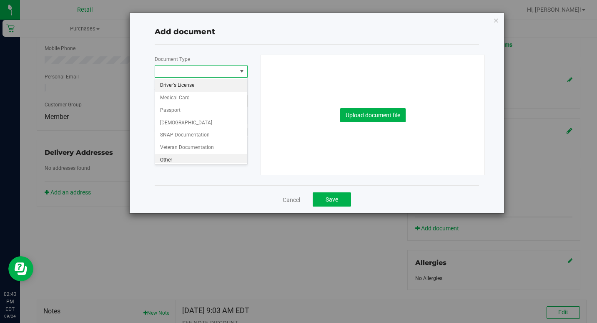
click at [169, 161] on li "Other" at bounding box center [201, 160] width 92 height 13
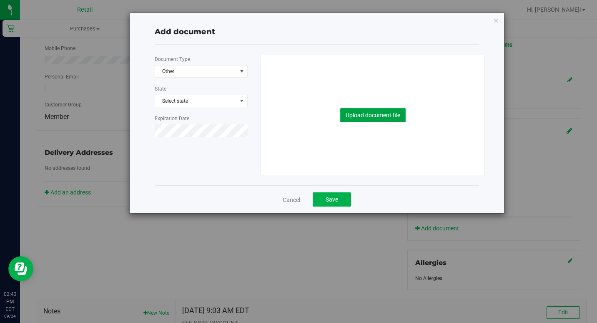
click at [387, 112] on button "Upload document file" at bounding box center [372, 115] width 65 height 14
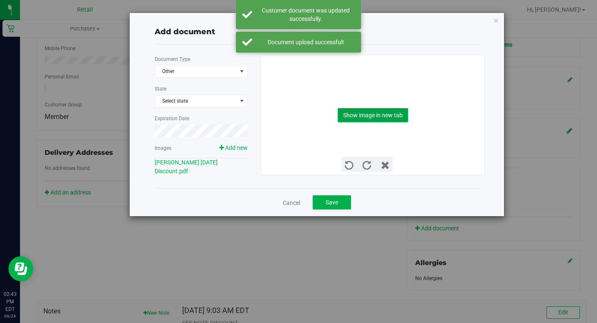
click at [378, 115] on button "Show image in new tab" at bounding box center [373, 115] width 70 height 14
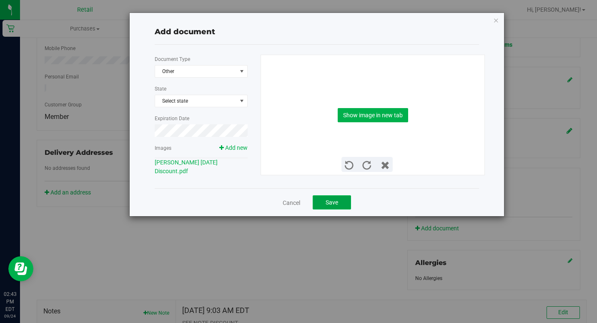
click at [333, 198] on button "Save" at bounding box center [332, 202] width 38 height 14
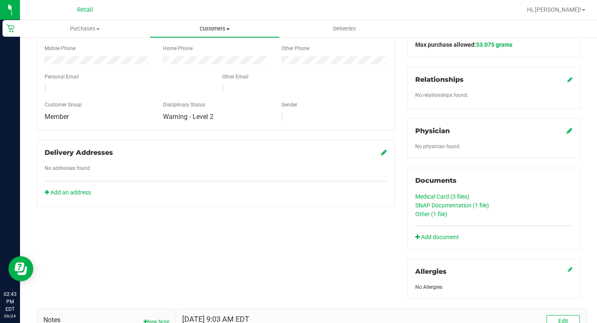
click at [219, 27] on span "Customers" at bounding box center [214, 29] width 129 height 8
click at [185, 51] on span "All customers" at bounding box center [180, 50] width 60 height 7
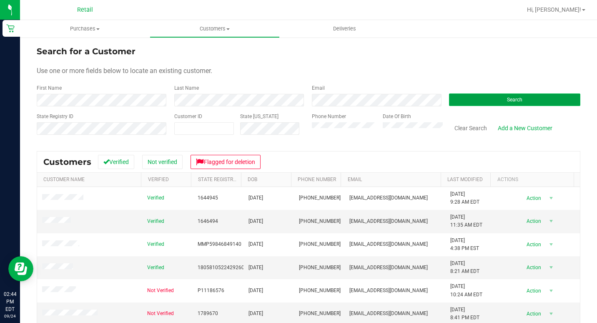
click at [498, 100] on button "Search" at bounding box center [514, 99] width 131 height 13
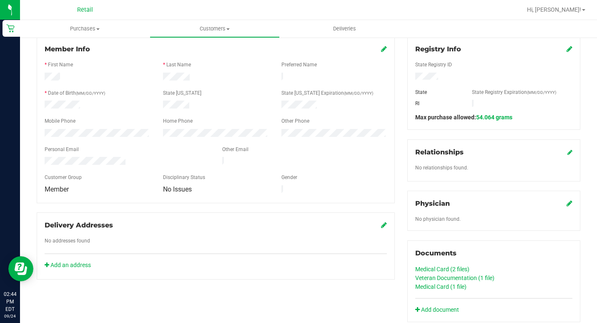
scroll to position [115, 0]
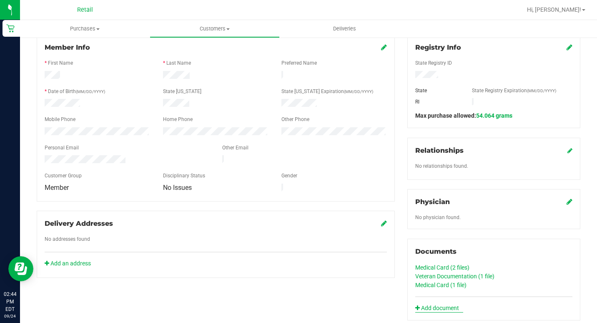
click at [431, 304] on link "Add document" at bounding box center [439, 307] width 48 height 9
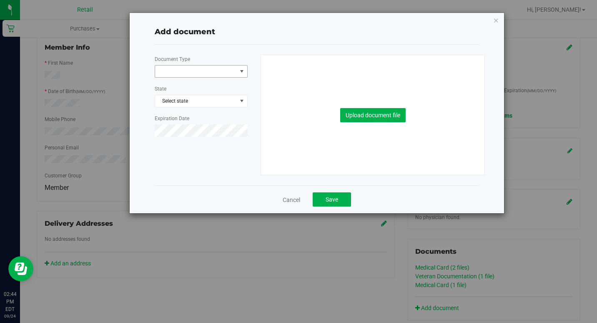
click at [240, 70] on span "select" at bounding box center [241, 71] width 7 height 7
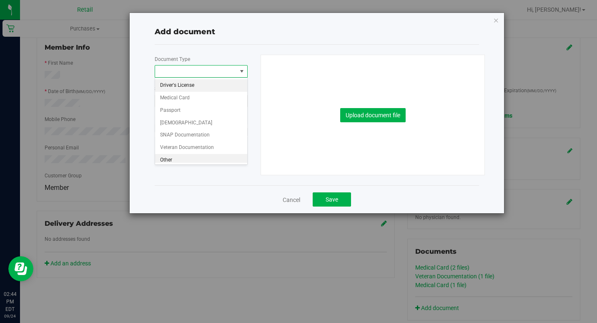
click at [166, 160] on li "Other" at bounding box center [201, 160] width 92 height 13
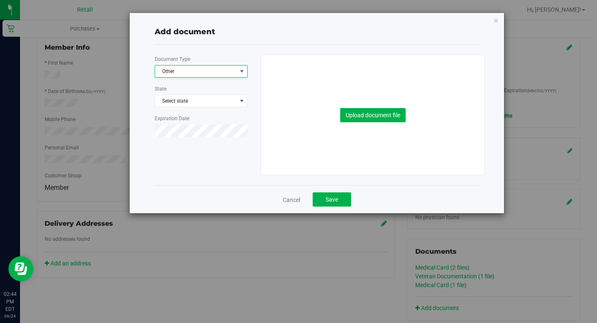
scroll to position [0, 0]
click at [385, 115] on button "Upload document file" at bounding box center [372, 115] width 65 height 14
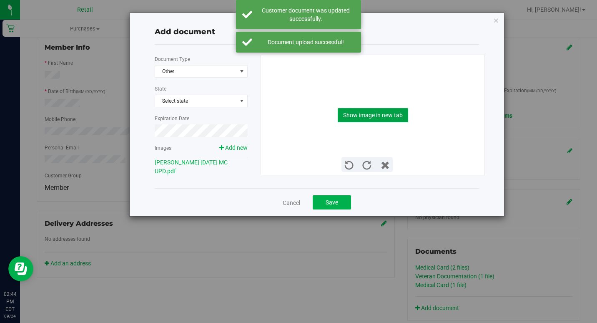
click at [394, 111] on button "Show image in new tab" at bounding box center [373, 115] width 70 height 14
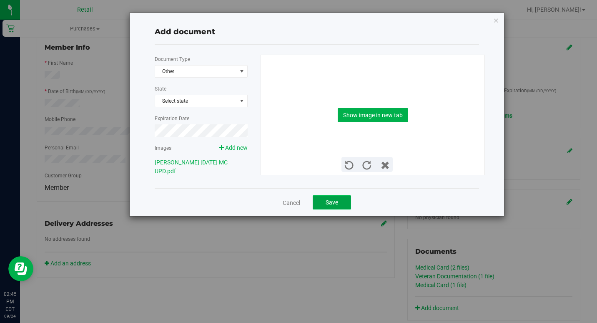
click at [329, 200] on span "Save" at bounding box center [331, 202] width 13 height 7
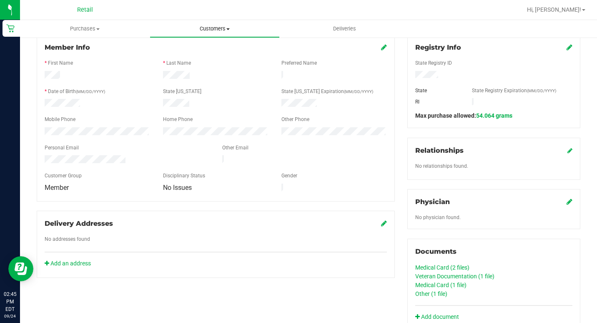
click at [205, 30] on span "Customers" at bounding box center [214, 29] width 129 height 8
click at [187, 50] on span "All customers" at bounding box center [180, 50] width 60 height 7
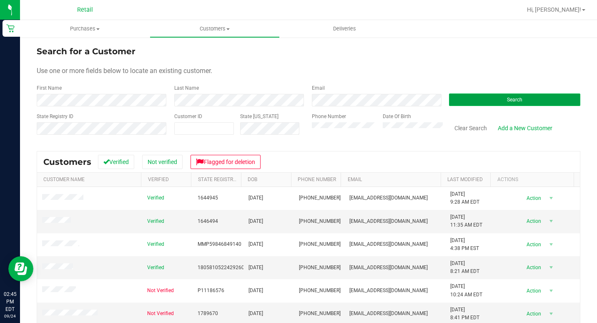
click at [513, 99] on span "Search" at bounding box center [514, 100] width 15 height 6
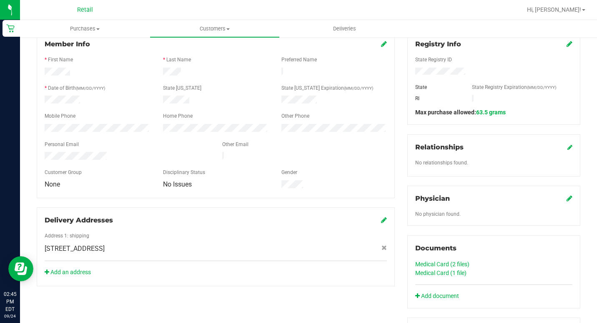
scroll to position [120, 0]
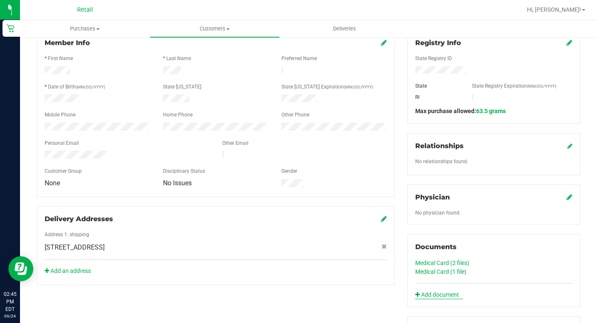
click at [431, 293] on link "Add document" at bounding box center [439, 294] width 48 height 9
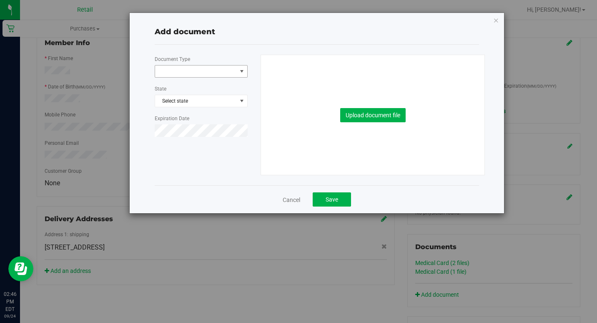
click at [243, 72] on span "select" at bounding box center [241, 71] width 7 height 7
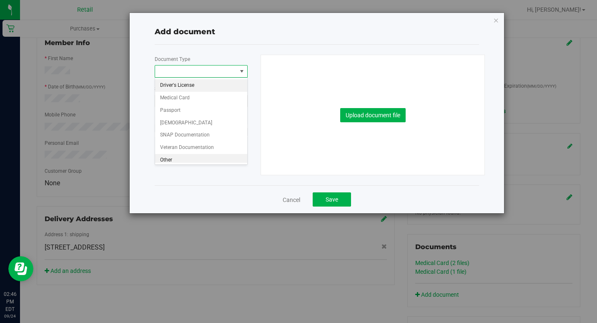
click at [166, 159] on li "Other" at bounding box center [201, 160] width 92 height 13
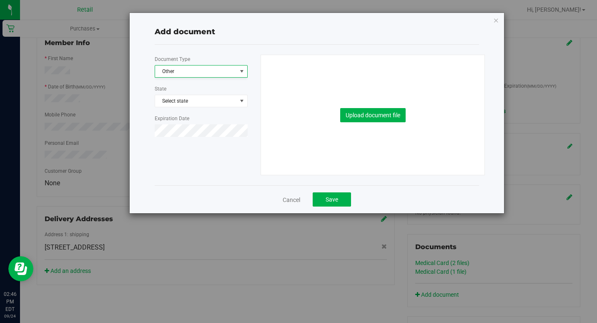
scroll to position [0, 0]
click at [384, 113] on button "Upload document file" at bounding box center [372, 115] width 65 height 14
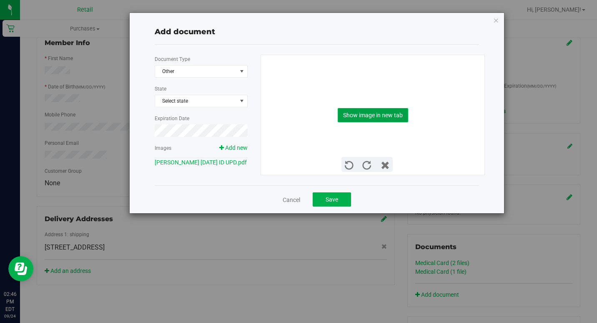
click at [384, 112] on button "Show image in new tab" at bounding box center [373, 115] width 70 height 14
click at [331, 200] on span "Save" at bounding box center [331, 199] width 13 height 7
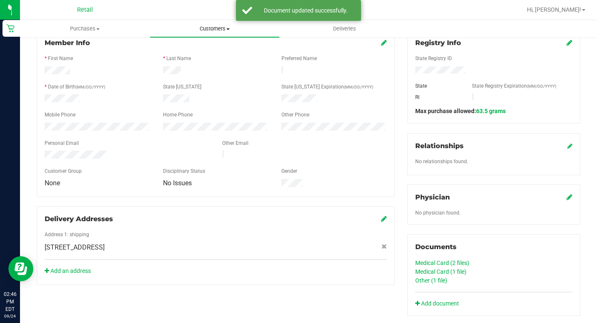
click at [206, 25] on span "Customers" at bounding box center [214, 29] width 129 height 8
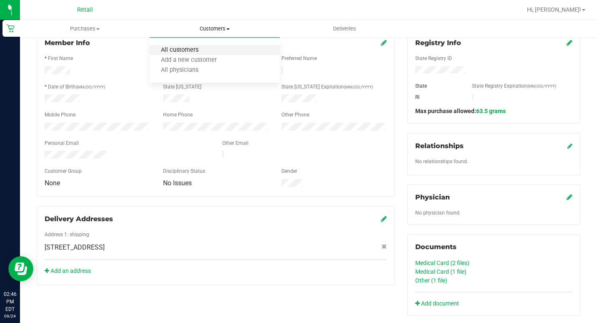
click at [187, 48] on span "All customers" at bounding box center [180, 50] width 60 height 7
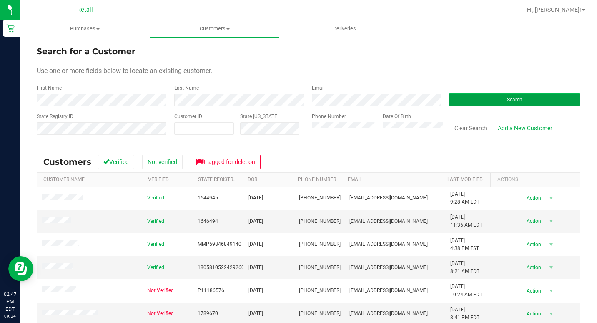
click at [508, 98] on span "Search" at bounding box center [514, 100] width 15 height 6
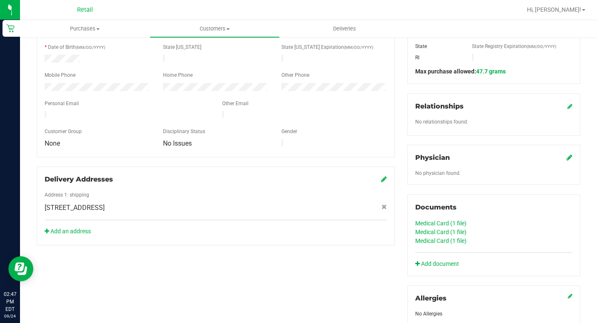
scroll to position [161, 0]
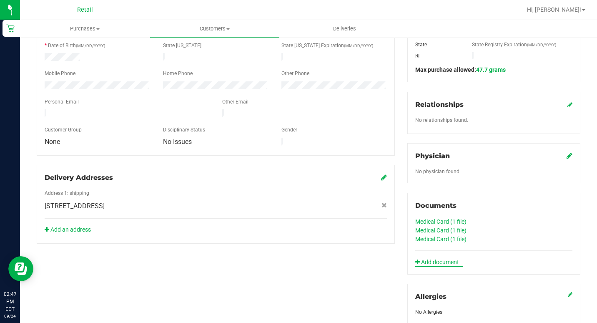
click at [431, 262] on link "Add document" at bounding box center [439, 262] width 48 height 9
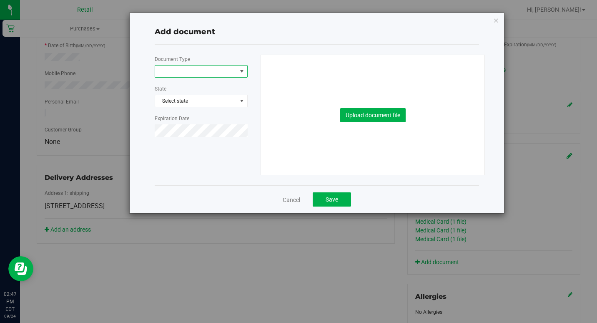
click at [244, 70] on span "select" at bounding box center [241, 71] width 7 height 7
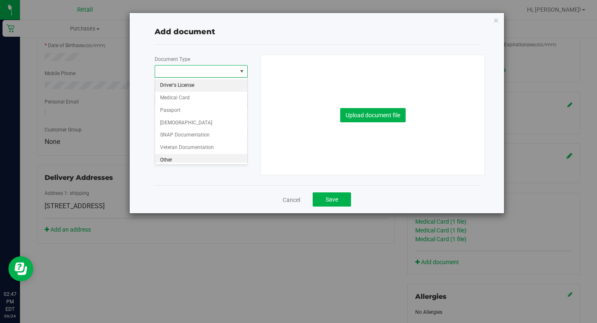
click at [165, 158] on li "Other" at bounding box center [201, 160] width 92 height 13
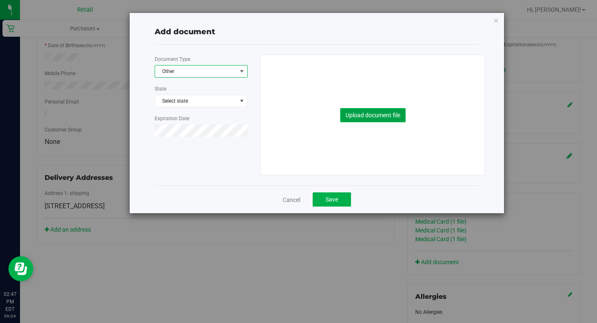
click at [395, 116] on button "Upload document file" at bounding box center [372, 115] width 65 height 14
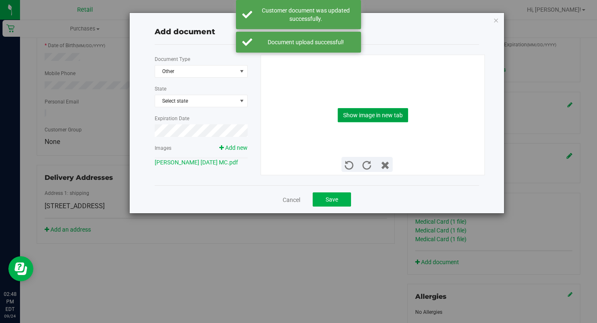
click at [390, 113] on button "Show image in new tab" at bounding box center [373, 115] width 70 height 14
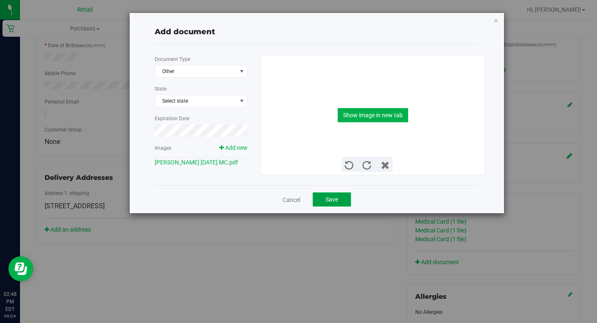
click at [335, 201] on span "Save" at bounding box center [331, 199] width 13 height 7
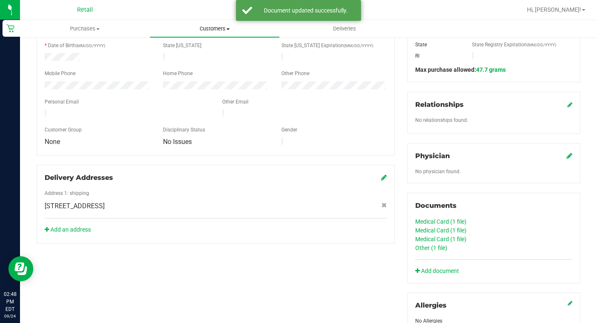
click at [218, 29] on span "Customers" at bounding box center [214, 29] width 129 height 8
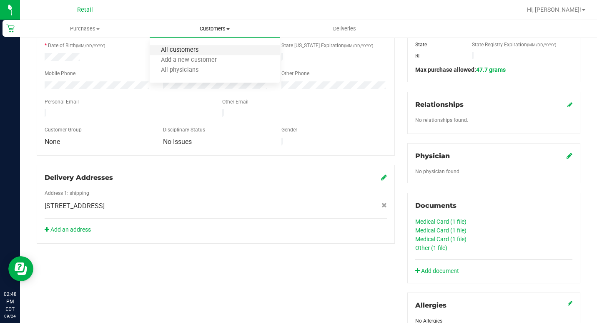
click at [188, 51] on span "All customers" at bounding box center [180, 50] width 60 height 7
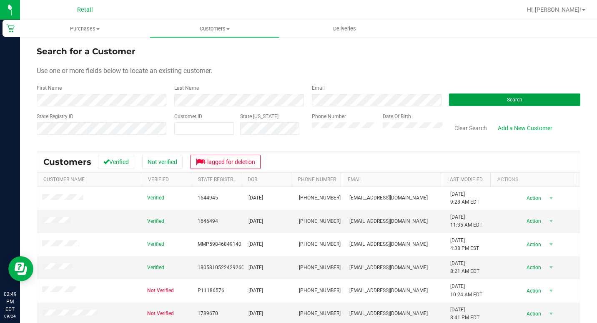
click at [478, 96] on button "Search" at bounding box center [514, 99] width 131 height 13
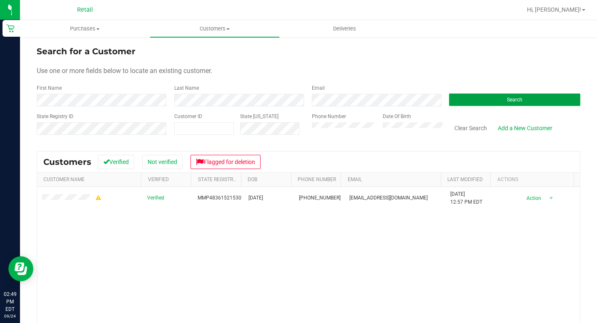
click at [498, 93] on button "Search" at bounding box center [514, 99] width 131 height 13
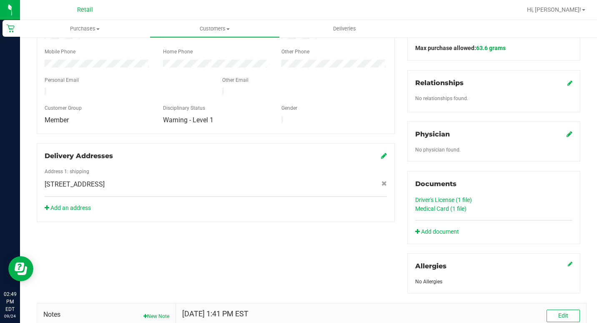
scroll to position [190, 0]
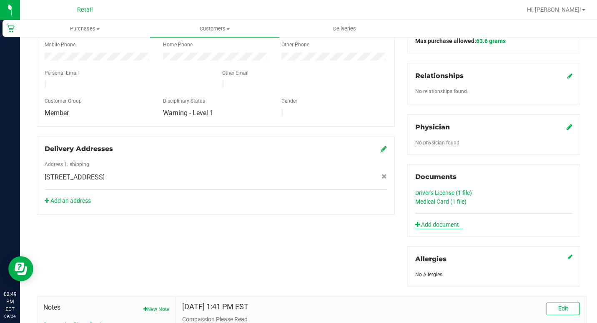
click at [430, 221] on link "Add document" at bounding box center [439, 224] width 48 height 9
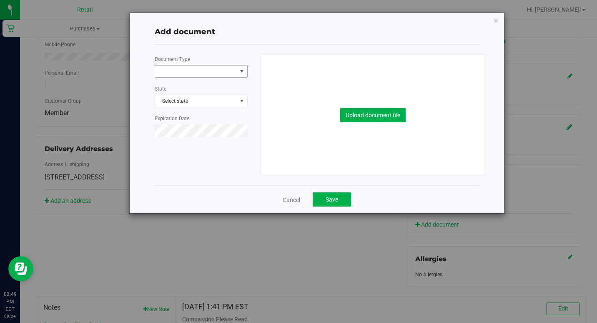
click at [243, 70] on span "select" at bounding box center [241, 71] width 7 height 7
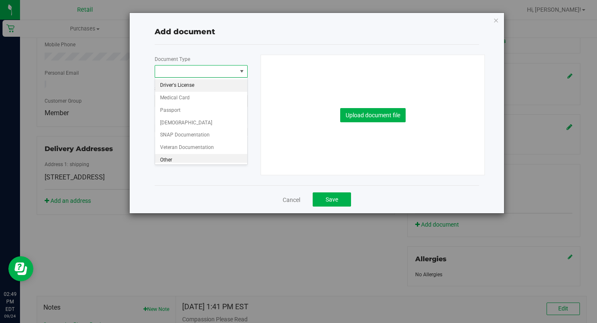
click at [165, 160] on li "Other" at bounding box center [201, 160] width 92 height 13
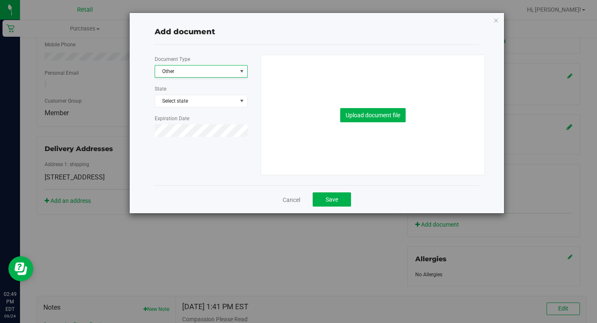
scroll to position [0, 0]
click at [381, 114] on button "Upload document file" at bounding box center [372, 115] width 65 height 14
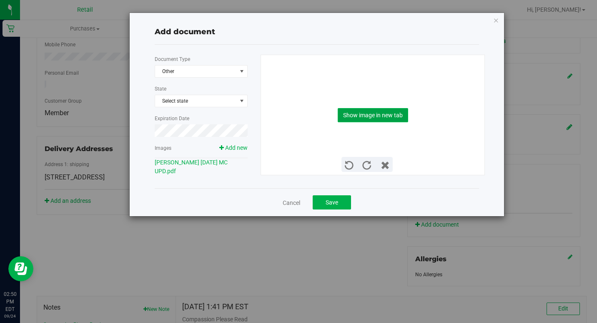
click at [367, 108] on button "Show image in new tab" at bounding box center [373, 115] width 70 height 14
click at [340, 201] on button "Save" at bounding box center [332, 202] width 38 height 14
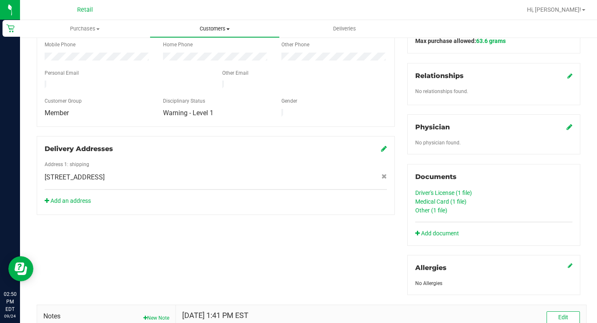
click at [217, 28] on span "Customers" at bounding box center [214, 29] width 129 height 8
click at [188, 50] on span "All customers" at bounding box center [180, 50] width 60 height 7
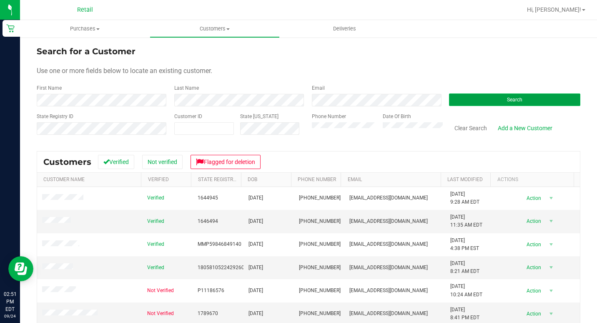
click at [456, 99] on button "Search" at bounding box center [514, 99] width 131 height 13
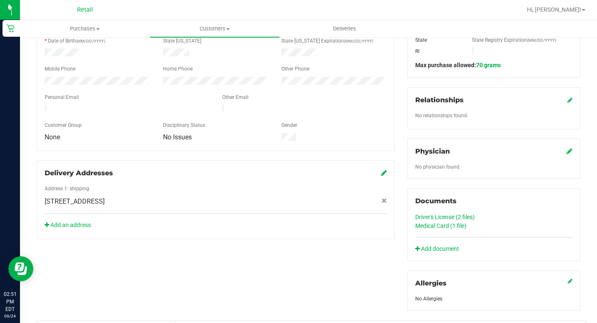
scroll to position [178, 0]
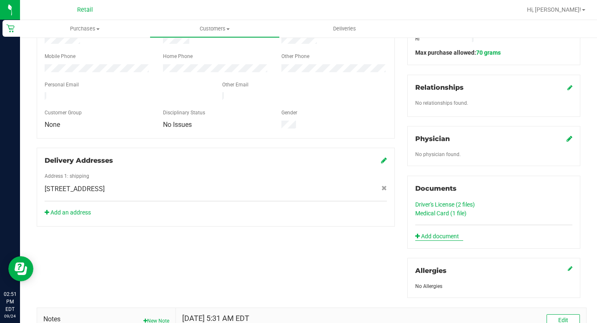
click at [423, 233] on link "Add document" at bounding box center [439, 236] width 48 height 9
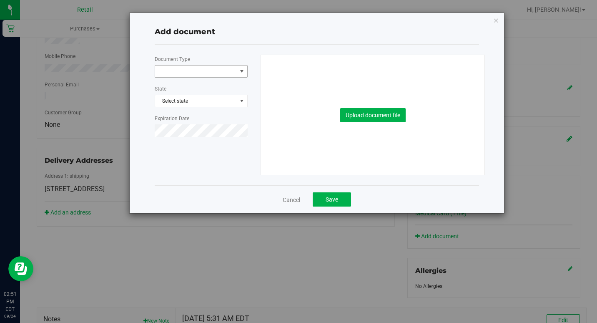
click at [240, 68] on span "select" at bounding box center [241, 71] width 7 height 7
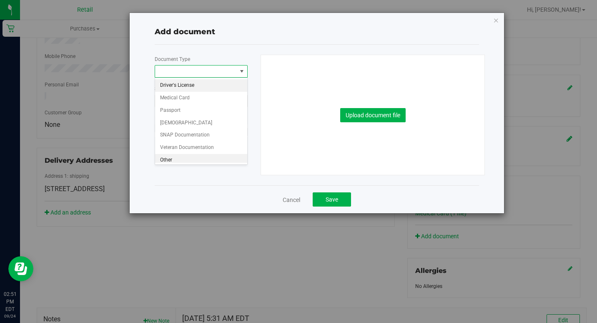
click at [169, 160] on li "Other" at bounding box center [201, 160] width 92 height 13
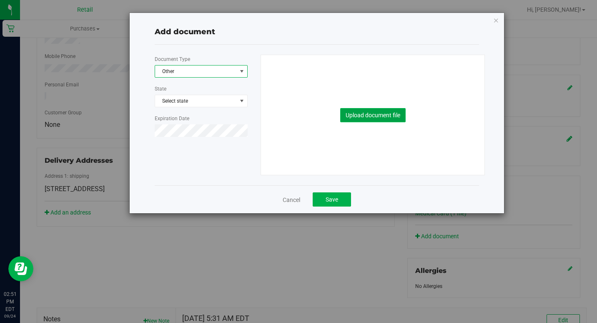
click at [379, 110] on button "Upload document file" at bounding box center [372, 115] width 65 height 14
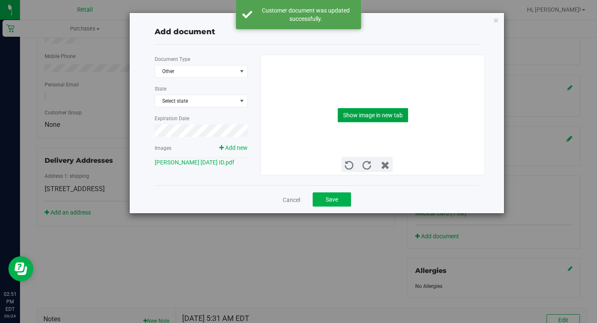
click at [384, 113] on button "Show image in new tab" at bounding box center [373, 115] width 70 height 14
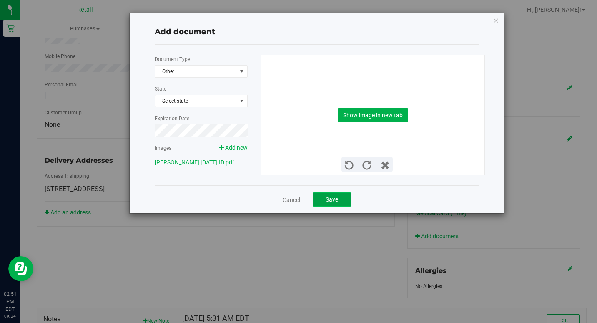
click at [330, 200] on span "Save" at bounding box center [331, 199] width 13 height 7
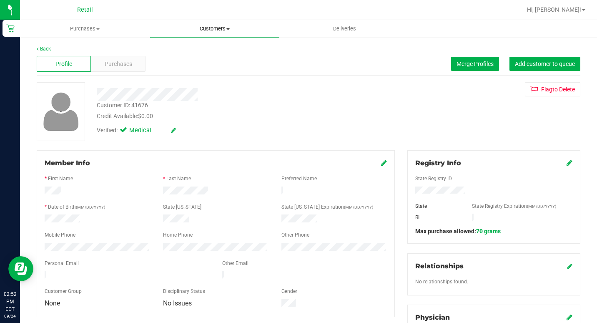
click at [223, 23] on uib-tab-heading "Customers All customers Add a new customer All physicians" at bounding box center [214, 28] width 129 height 17
click at [190, 49] on span "All customers" at bounding box center [180, 50] width 60 height 7
